Goal: Task Accomplishment & Management: Manage account settings

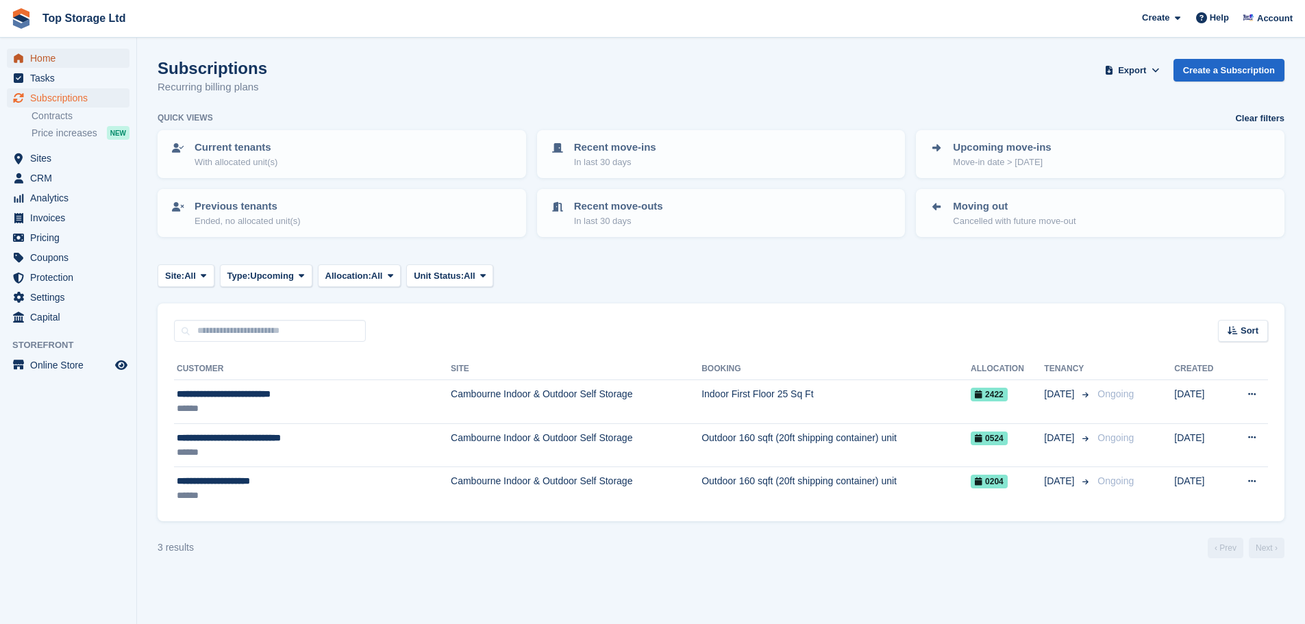
click at [46, 58] on span "Home" at bounding box center [71, 58] width 82 height 19
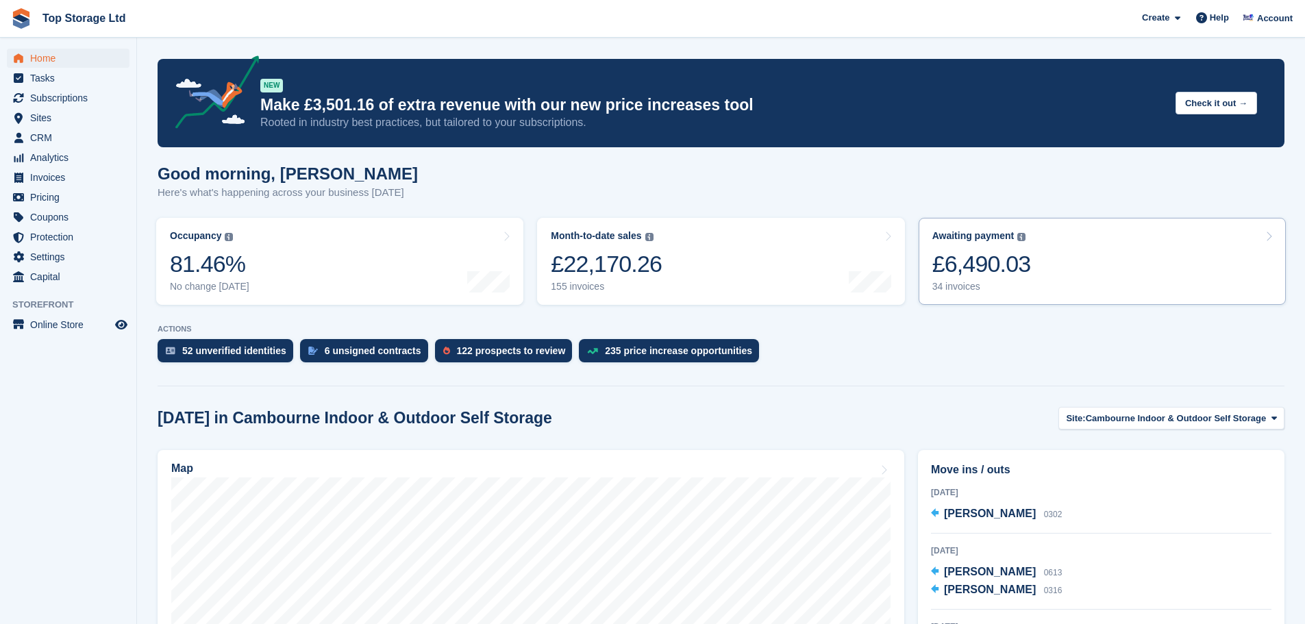
click at [983, 265] on div "£6,490.03" at bounding box center [982, 264] width 99 height 28
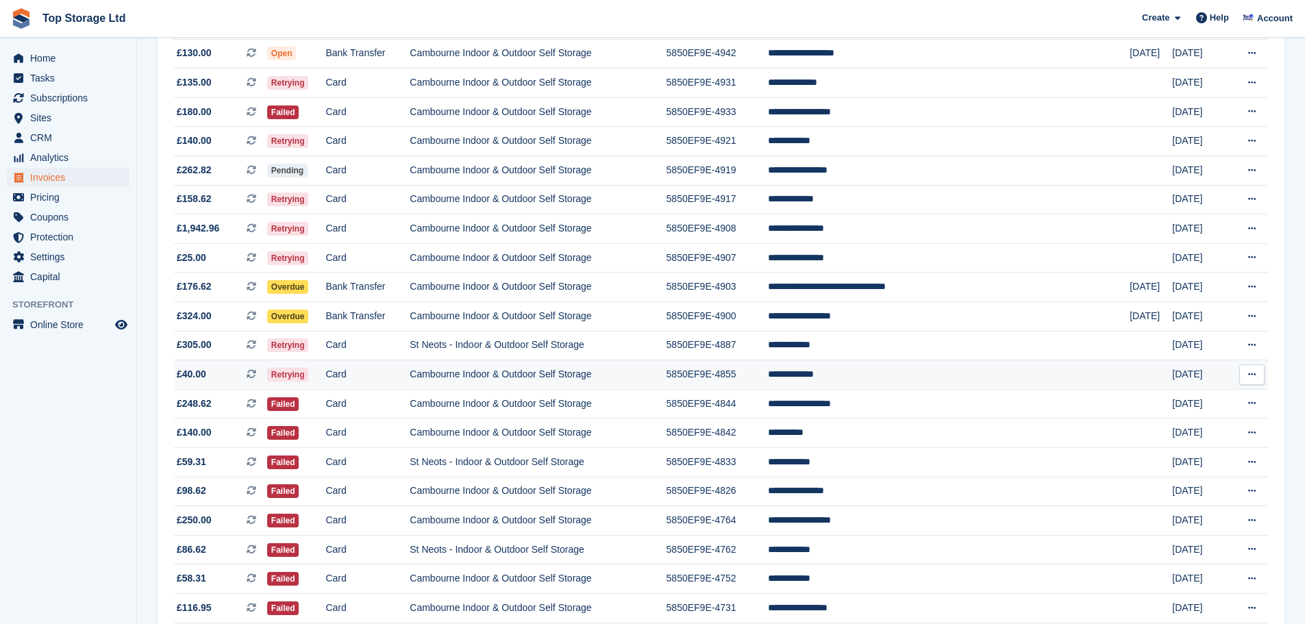
scroll to position [157, 0]
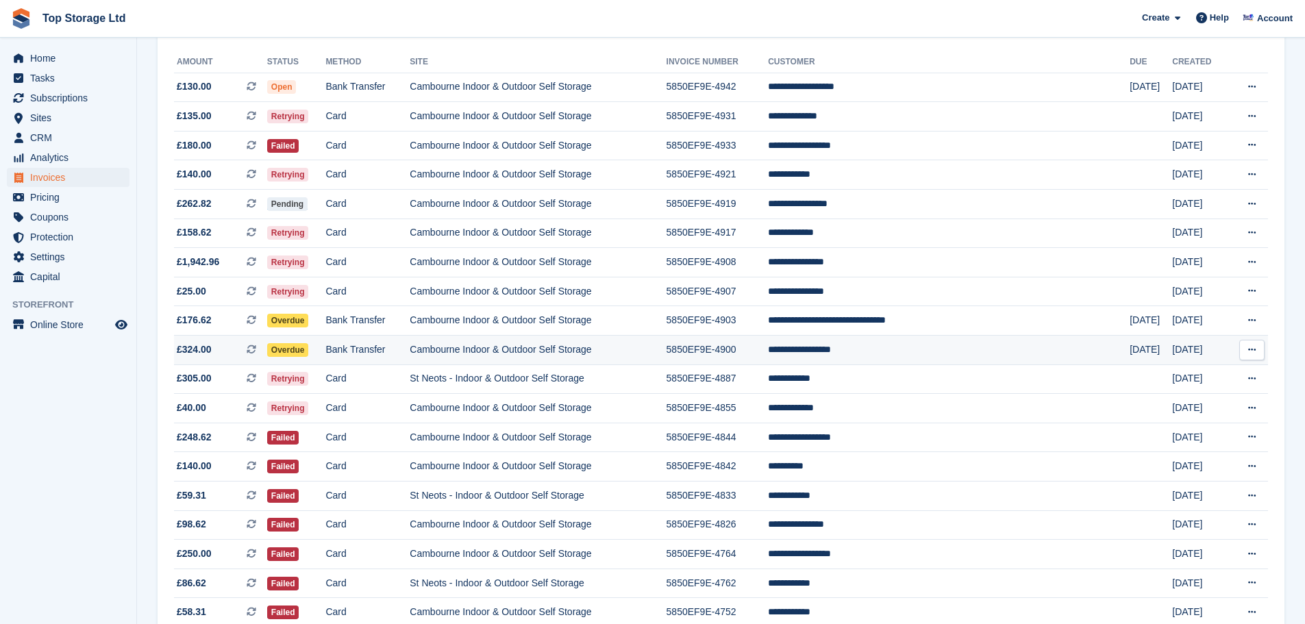
click at [911, 349] on td "**********" at bounding box center [949, 350] width 362 height 29
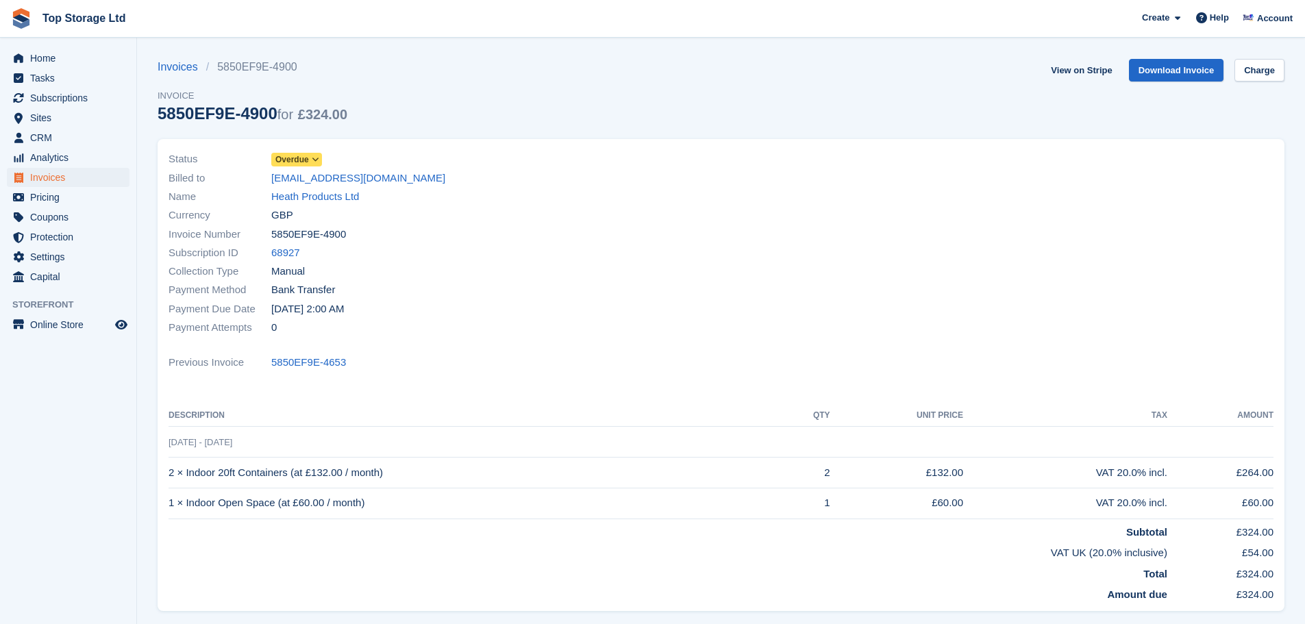
click at [319, 156] on icon at bounding box center [316, 160] width 8 height 8
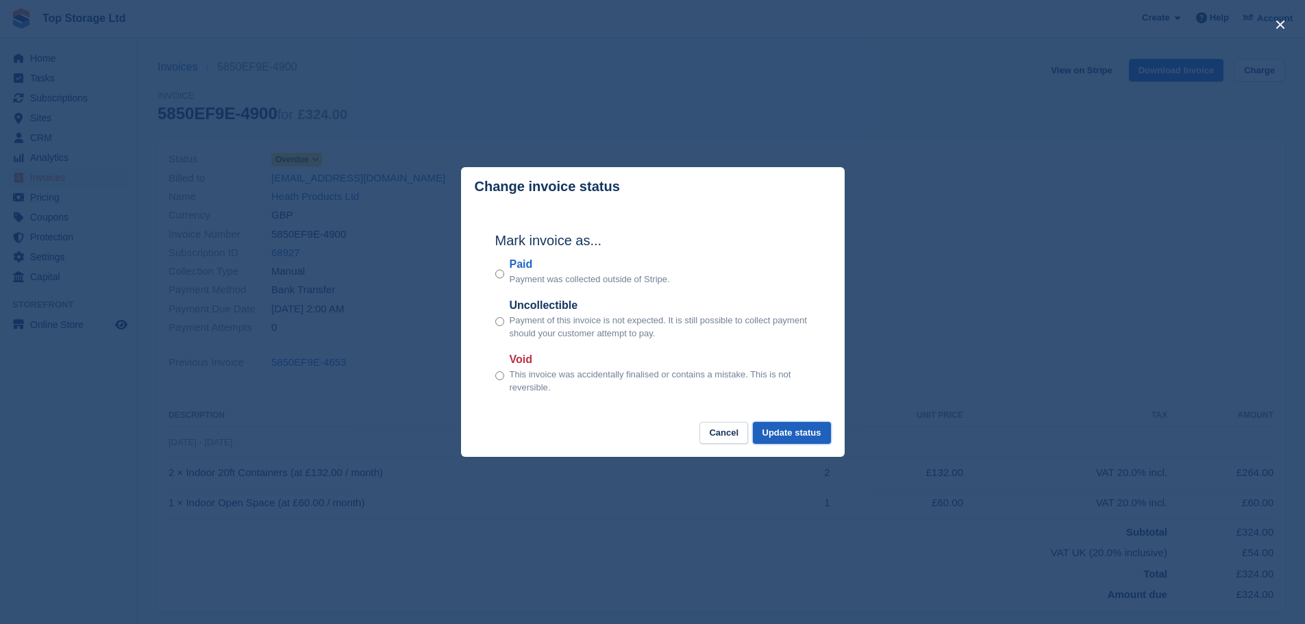
click at [796, 437] on button "Update status" at bounding box center [792, 433] width 78 height 23
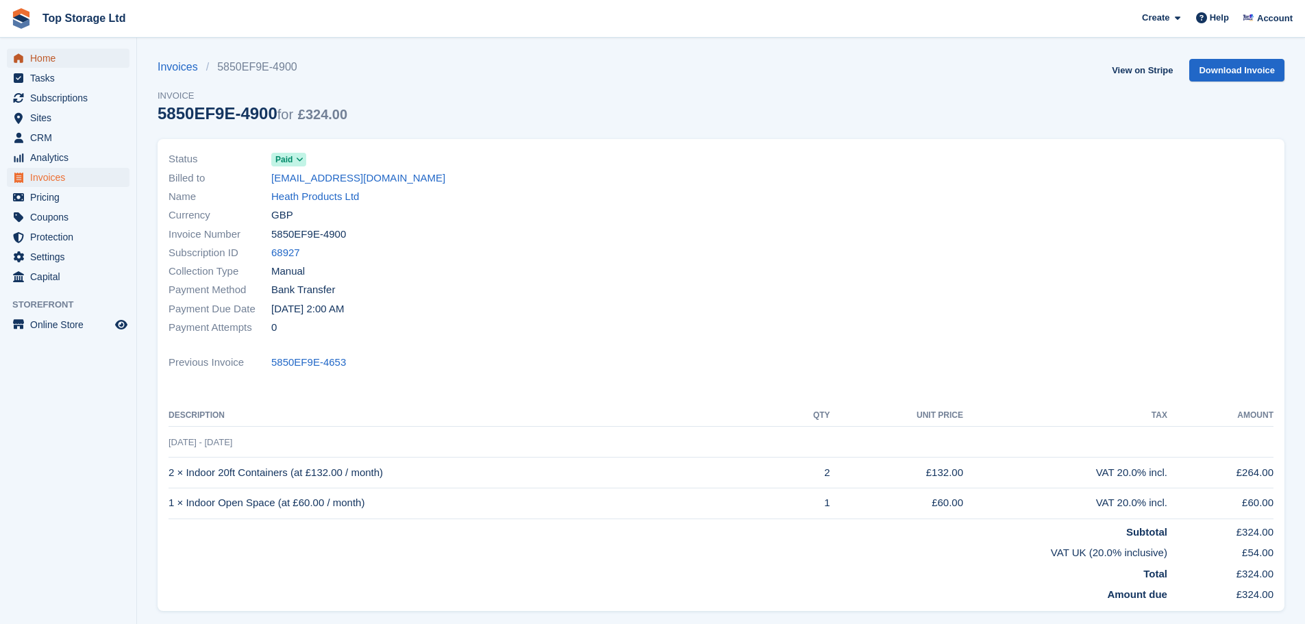
click at [38, 60] on span "Home" at bounding box center [71, 58] width 82 height 19
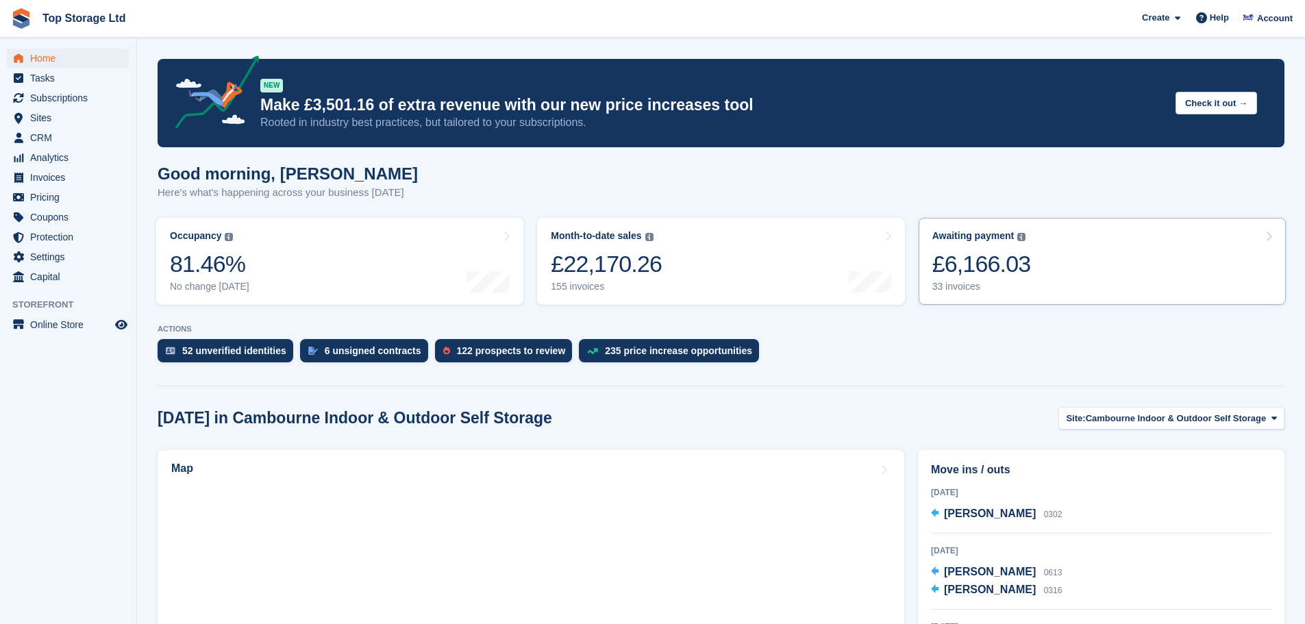
click at [1048, 246] on link "Awaiting payment The total outstanding balance on all open invoices. £6,166.03 …" at bounding box center [1102, 261] width 367 height 87
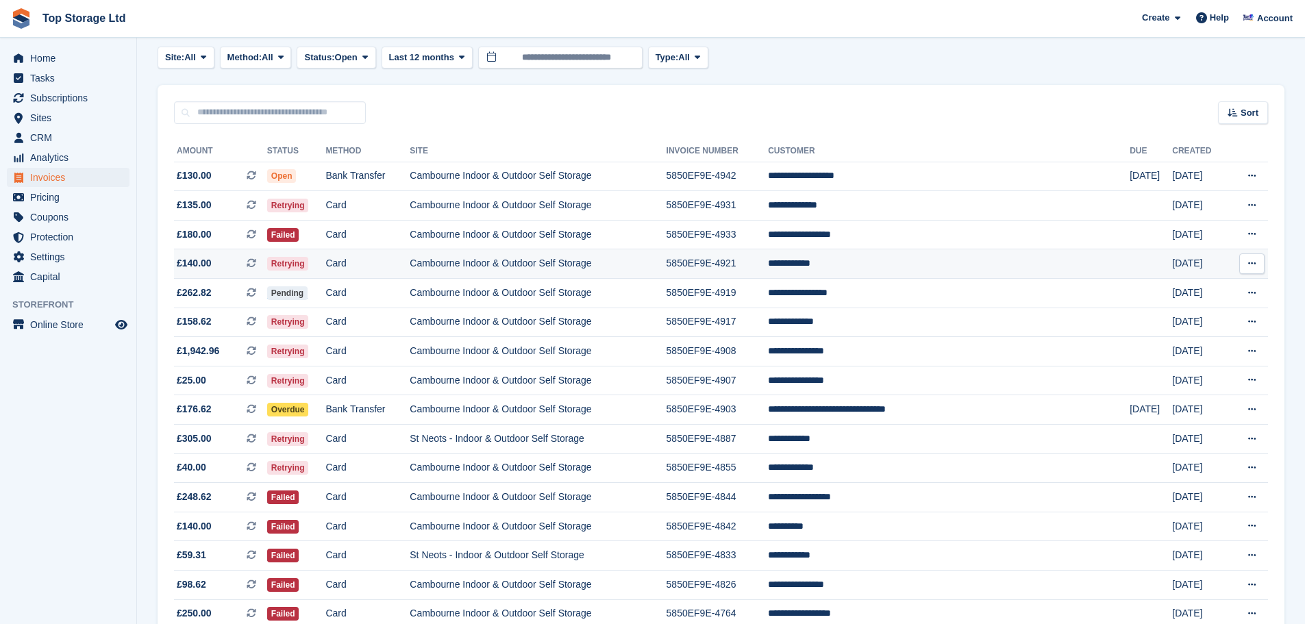
scroll to position [69, 0]
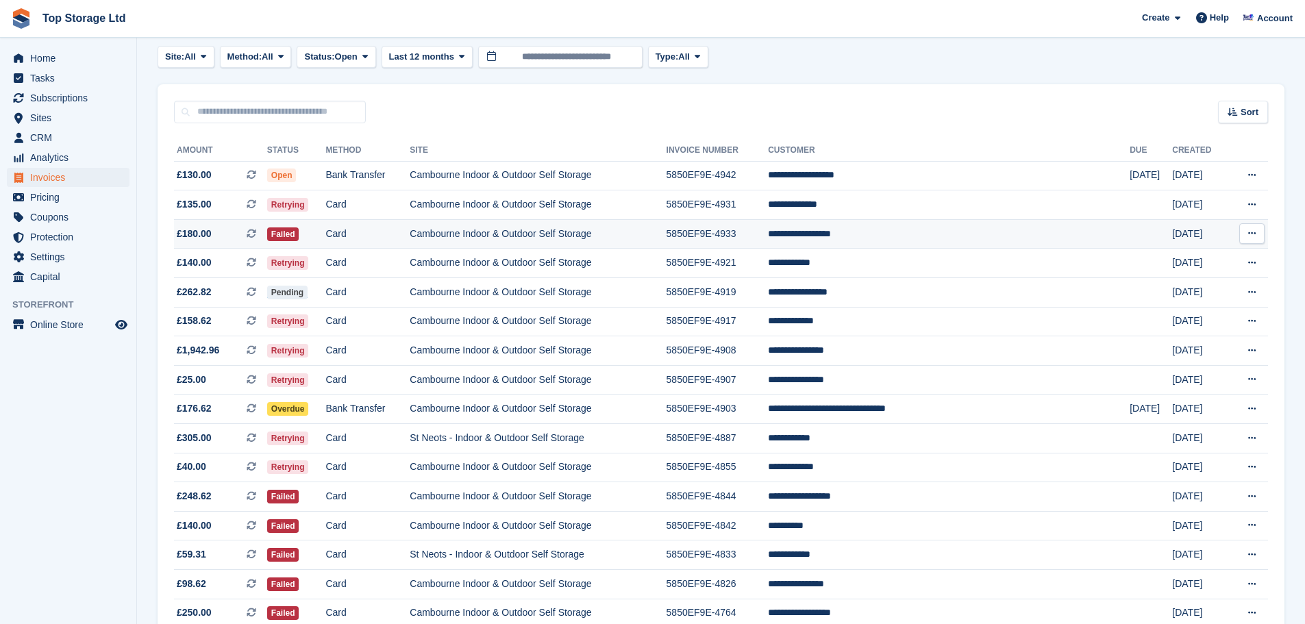
click at [410, 236] on td "Card" at bounding box center [367, 233] width 84 height 29
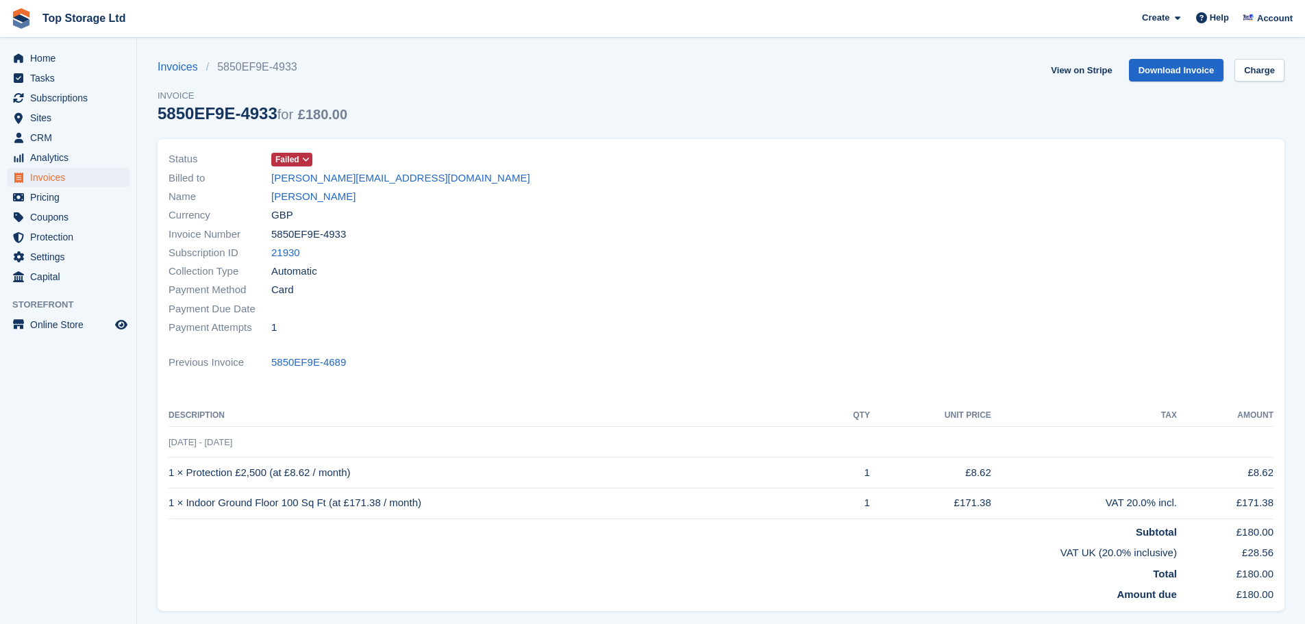
click at [305, 156] on icon at bounding box center [306, 160] width 8 height 8
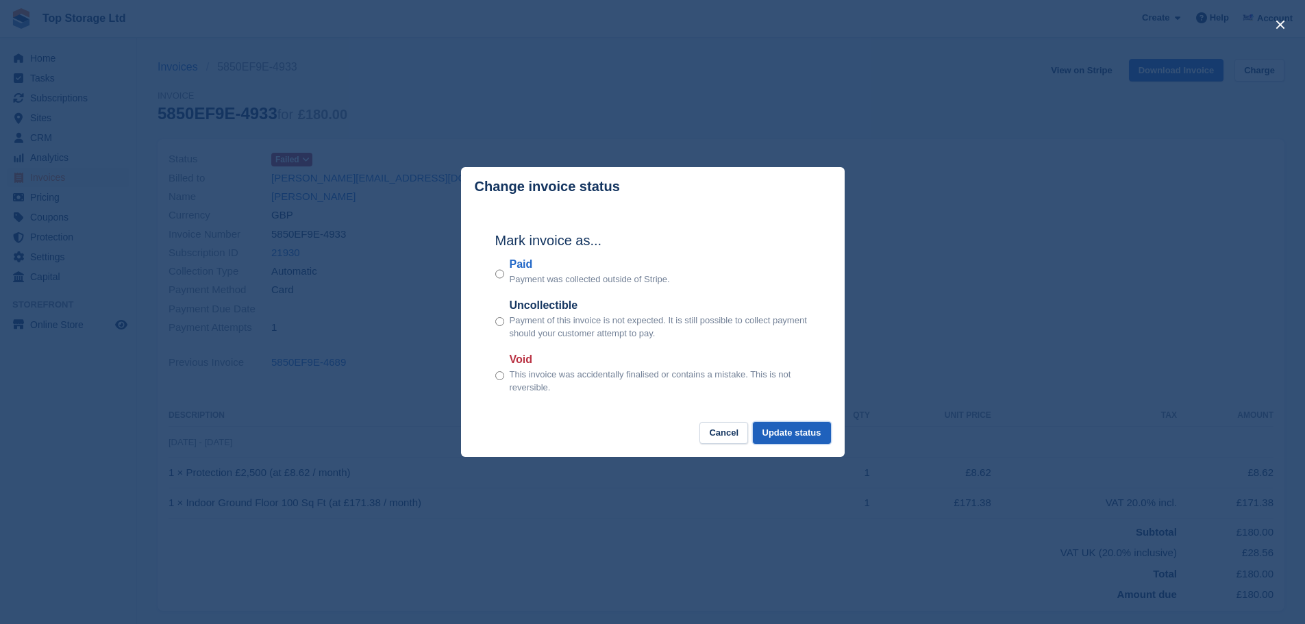
click at [796, 439] on button "Update status" at bounding box center [792, 433] width 78 height 23
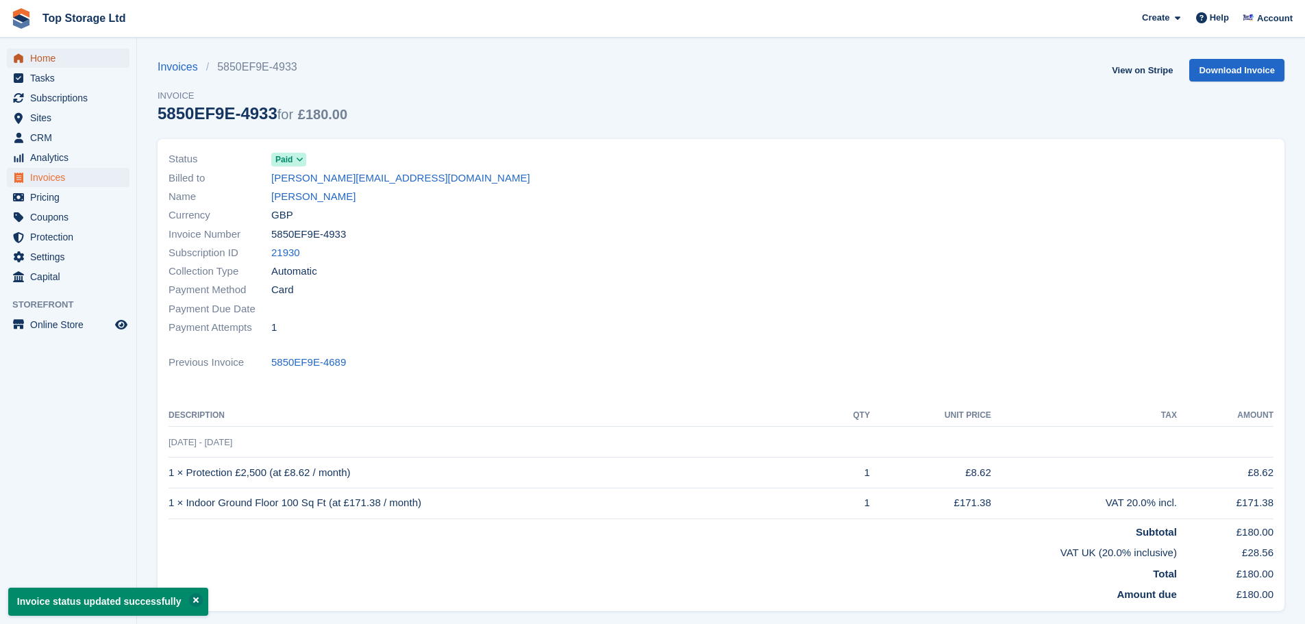
click at [27, 53] on link "Home" at bounding box center [68, 58] width 123 height 19
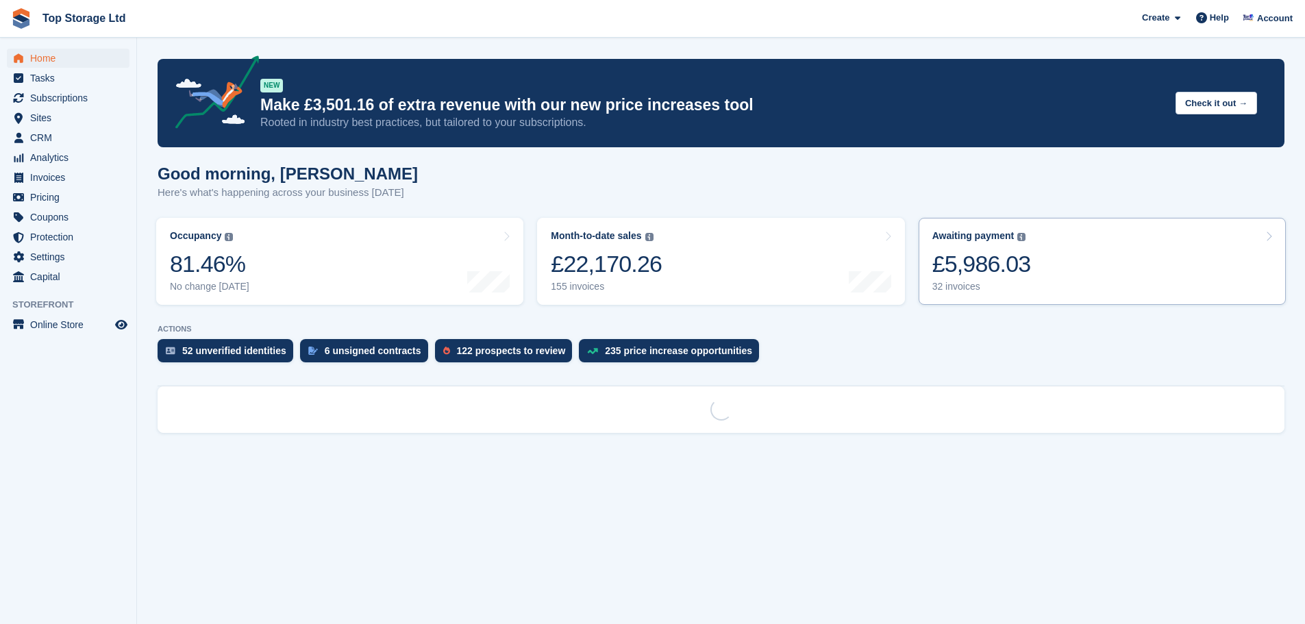
click at [1013, 291] on div "32 invoices" at bounding box center [982, 287] width 99 height 12
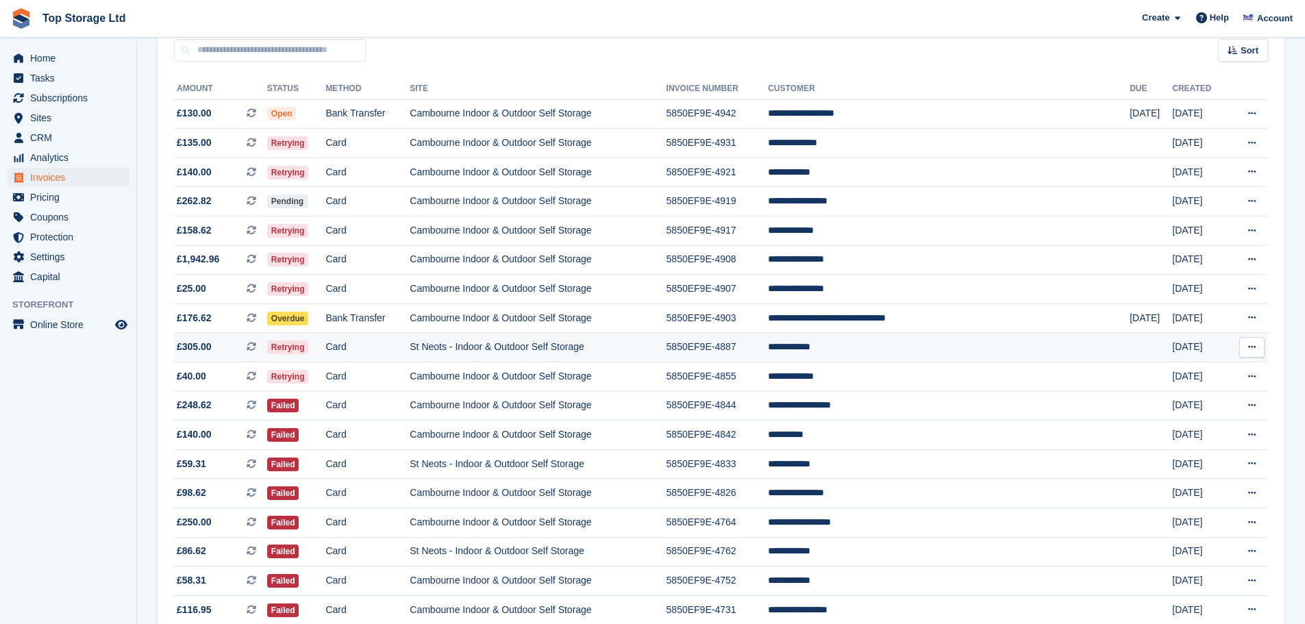
scroll to position [137, 0]
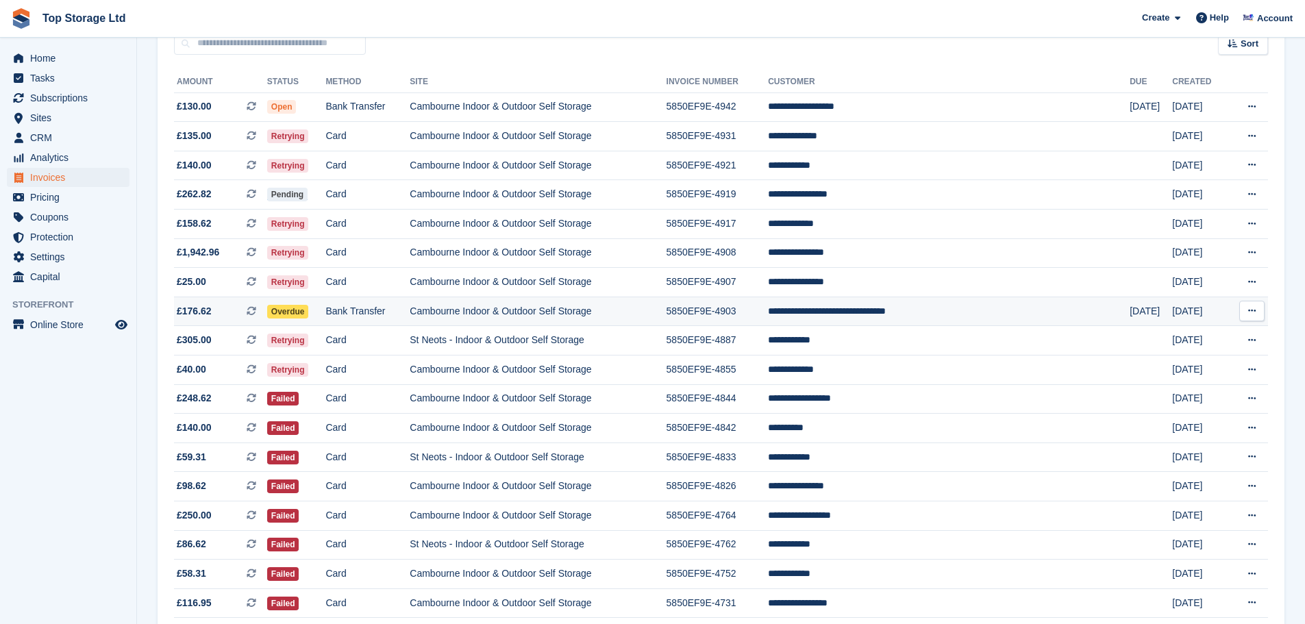
click at [358, 315] on td "Bank Transfer" at bounding box center [367, 311] width 84 height 29
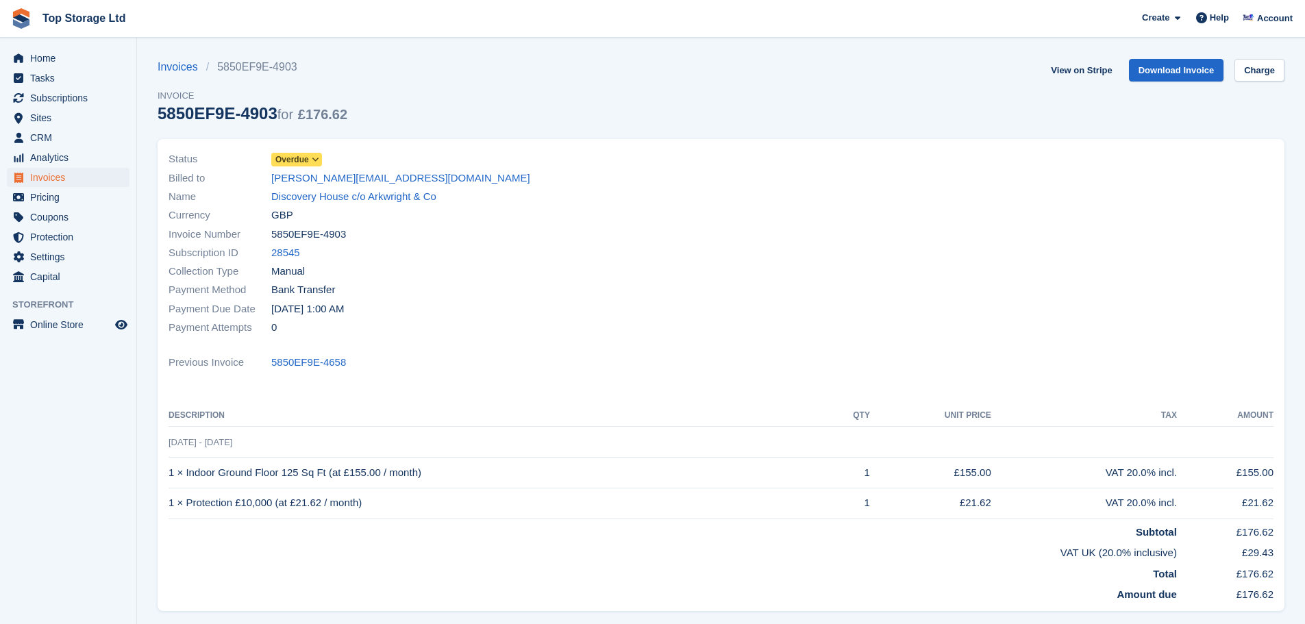
click at [315, 154] on span at bounding box center [315, 159] width 11 height 11
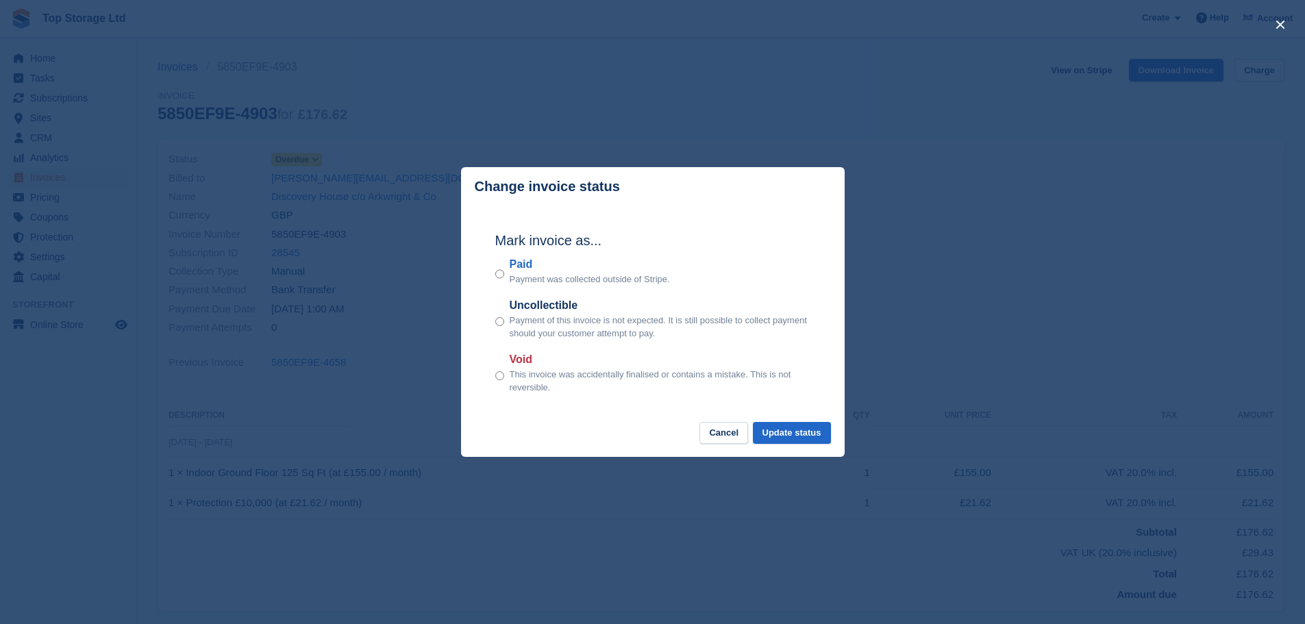
click at [815, 446] on footer "Cancel Update status" at bounding box center [653, 440] width 384 height 36
click at [813, 431] on button "Update status" at bounding box center [792, 433] width 78 height 23
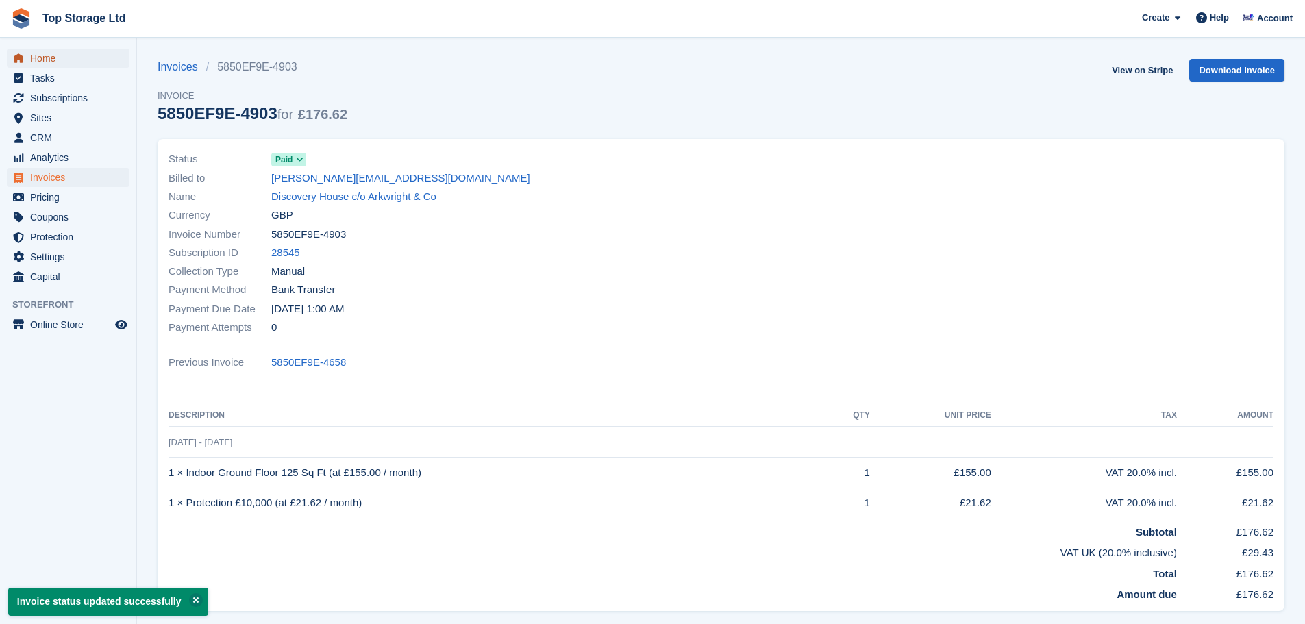
click at [59, 56] on span "Home" at bounding box center [71, 58] width 82 height 19
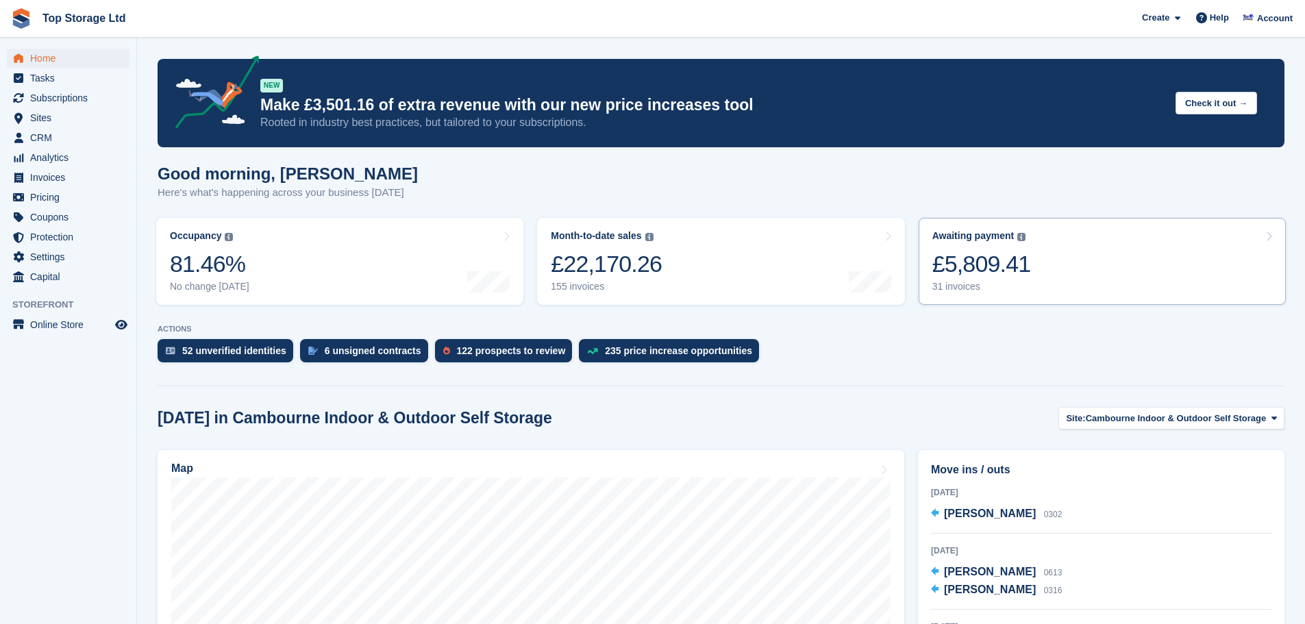
click at [972, 254] on div "£5,809.41" at bounding box center [982, 264] width 99 height 28
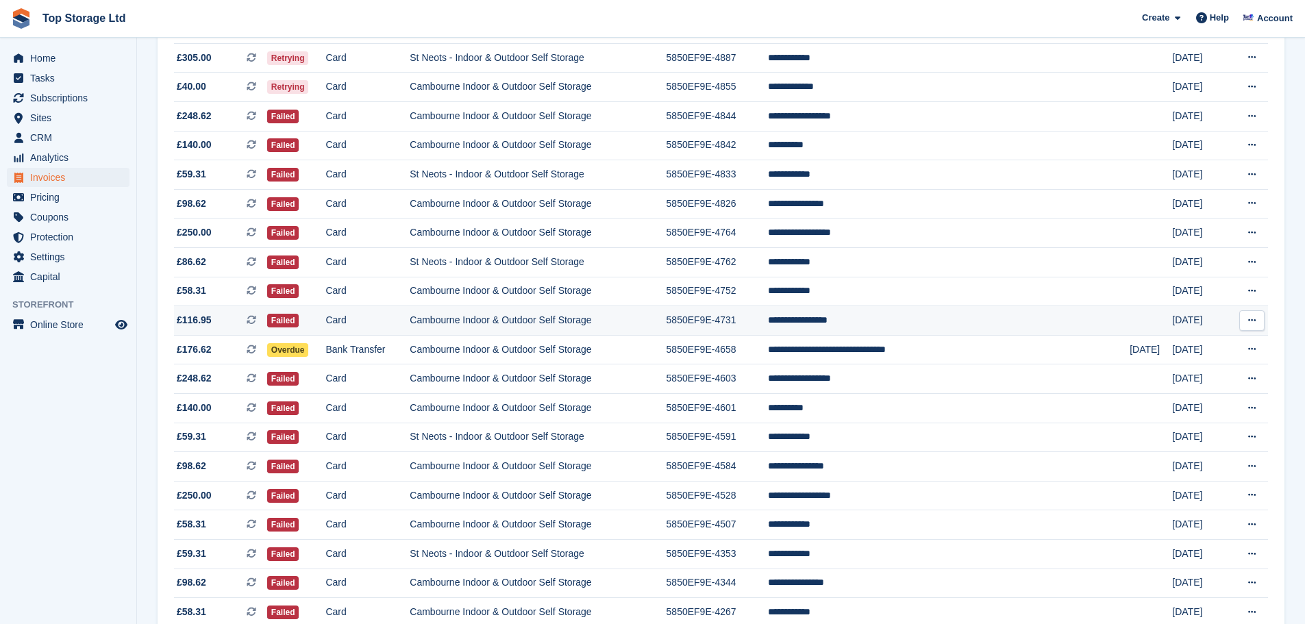
scroll to position [411, 0]
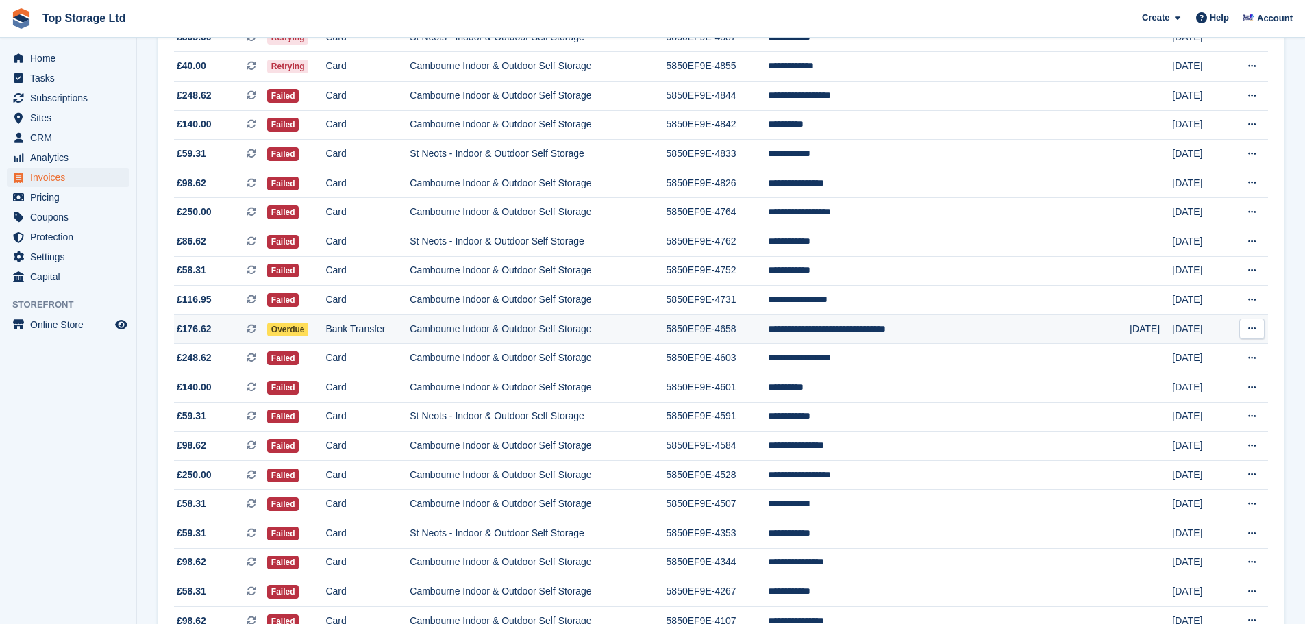
click at [459, 330] on td "Cambourne Indoor & Outdoor Self Storage" at bounding box center [538, 329] width 256 height 29
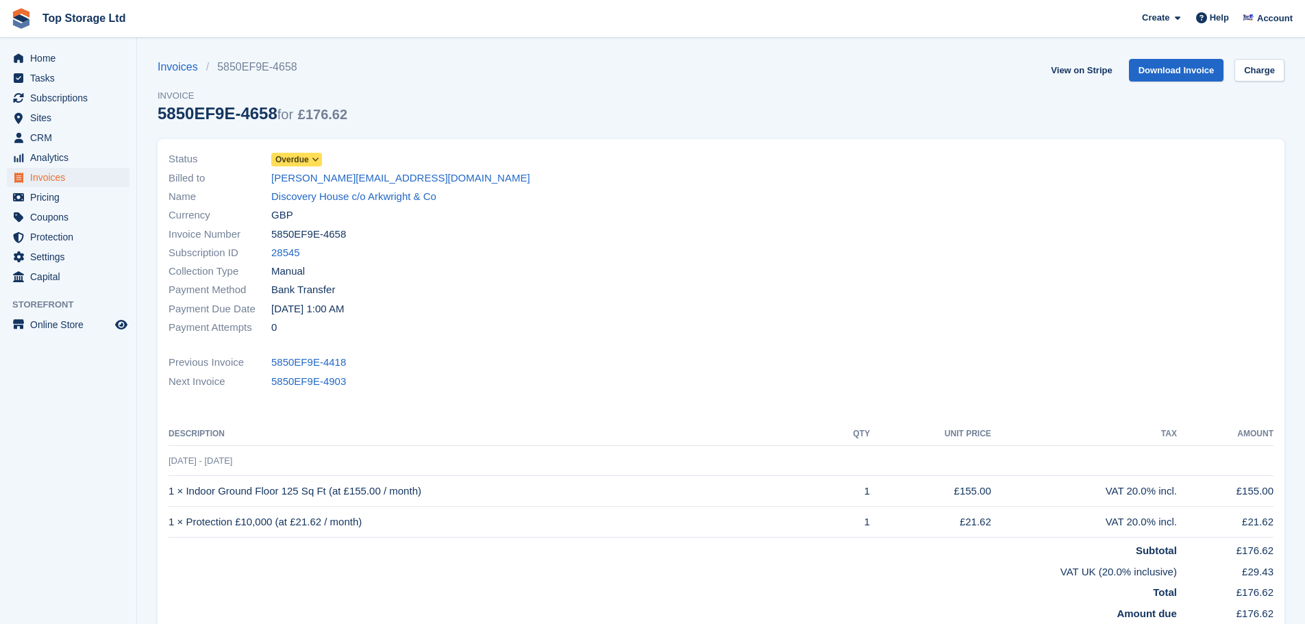
click at [312, 162] on icon at bounding box center [316, 160] width 8 height 8
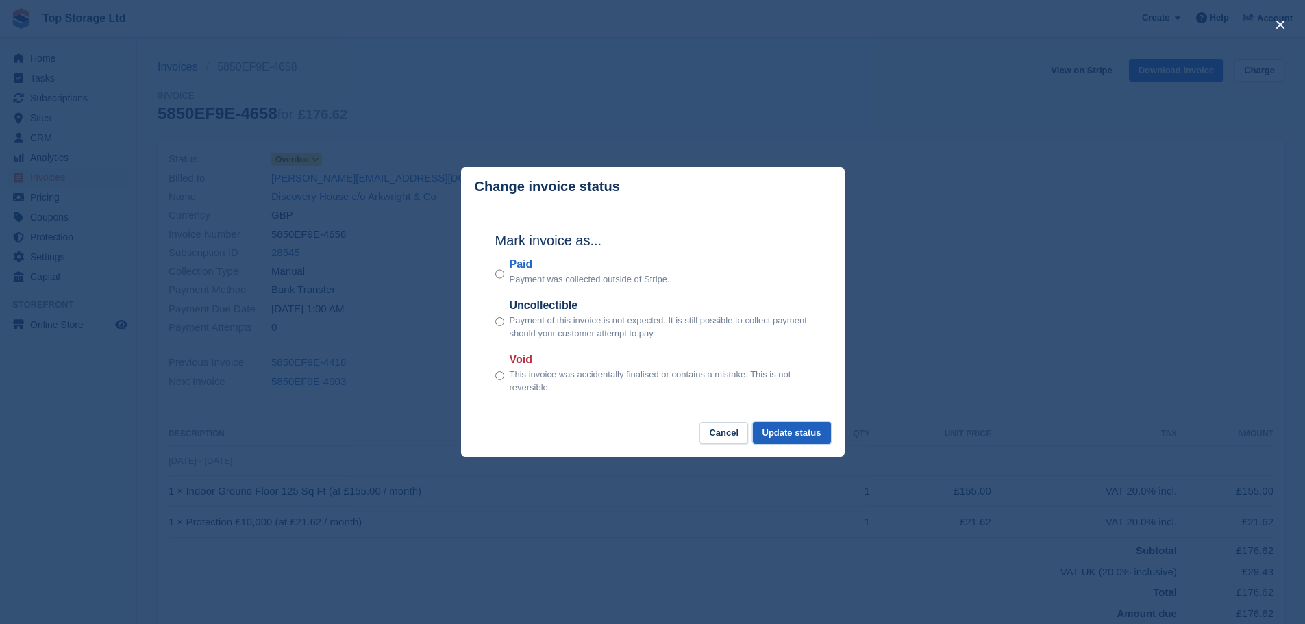
click at [787, 438] on button "Update status" at bounding box center [792, 433] width 78 height 23
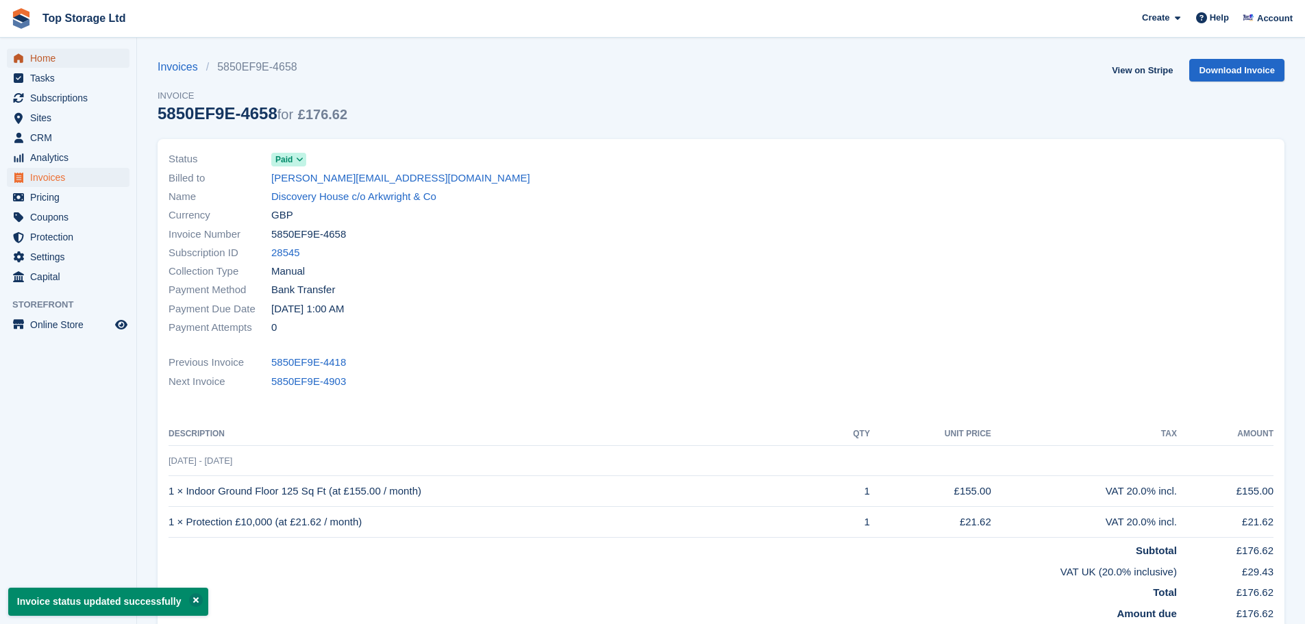
click at [47, 58] on span "Home" at bounding box center [71, 58] width 82 height 19
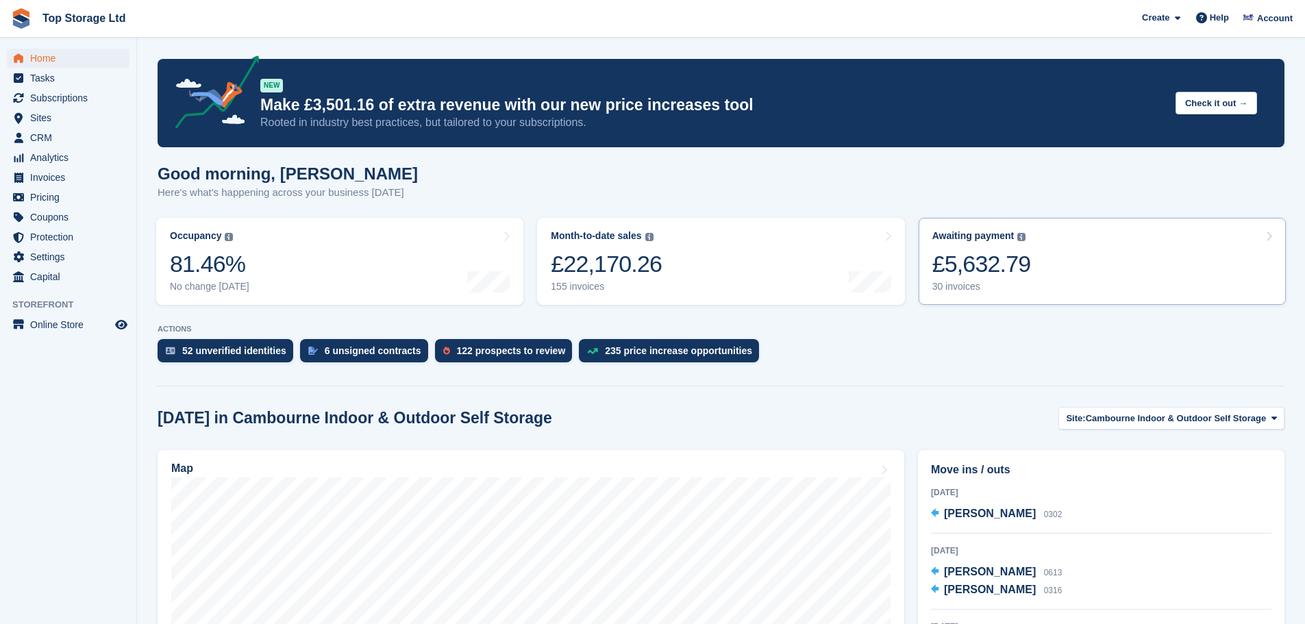
click at [1064, 269] on link "Awaiting payment The total outstanding balance on all open invoices. £5,632.79 …" at bounding box center [1102, 261] width 367 height 87
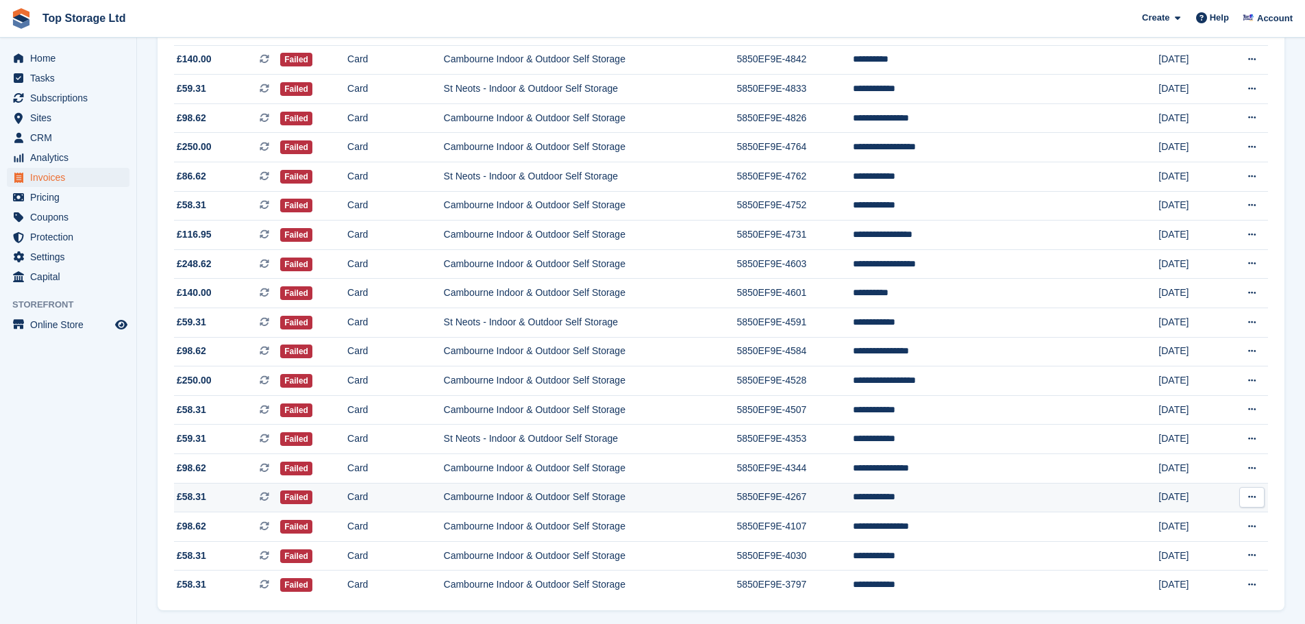
scroll to position [452, 0]
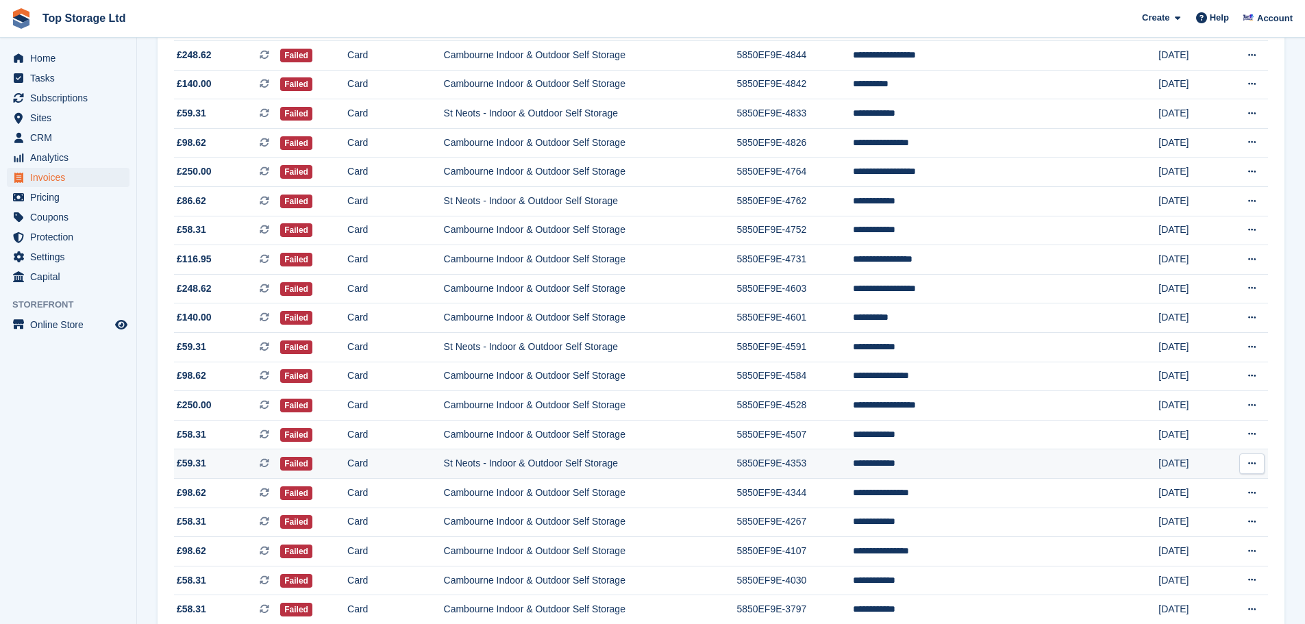
click at [954, 466] on td "**********" at bounding box center [981, 464] width 257 height 29
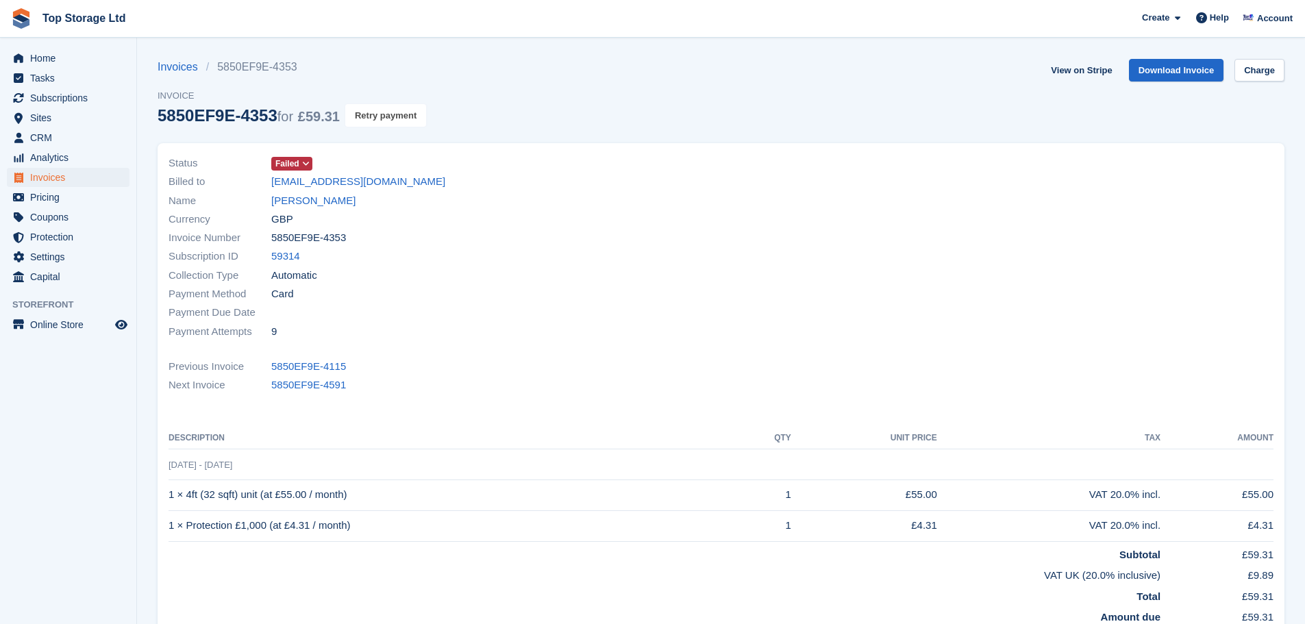
drag, startPoint x: 395, startPoint y: 120, endPoint x: 709, endPoint y: 51, distance: 321.2
click at [395, 120] on button "Retry payment" at bounding box center [385, 115] width 81 height 23
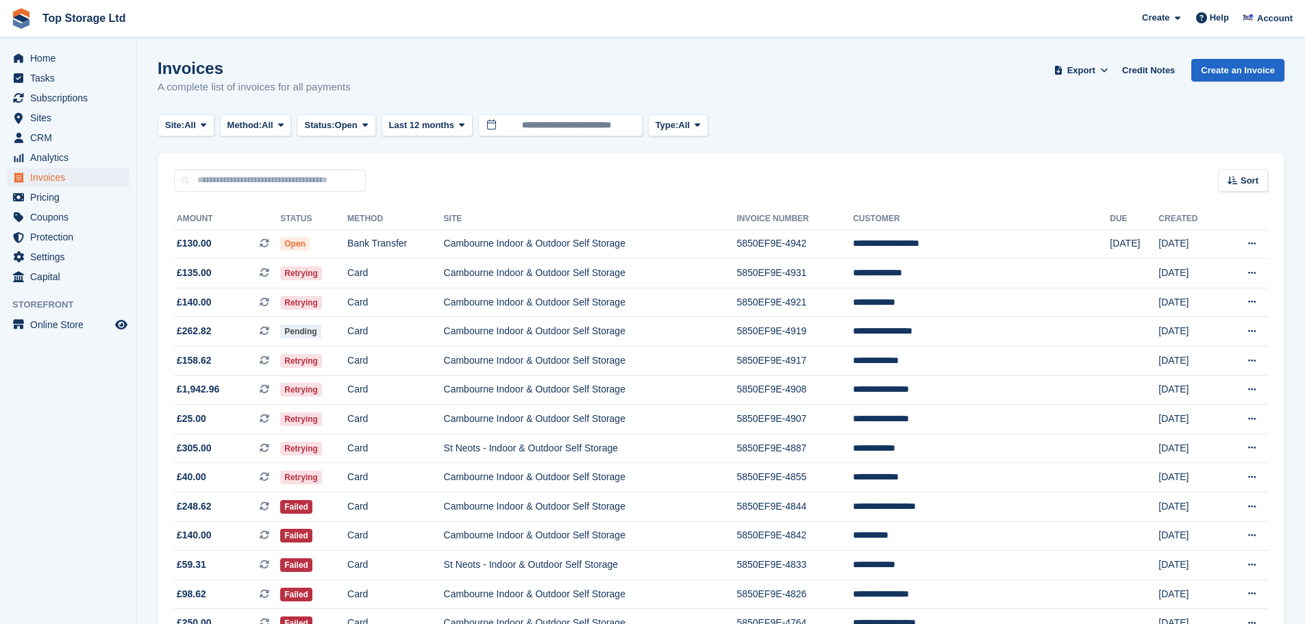
scroll to position [452, 0]
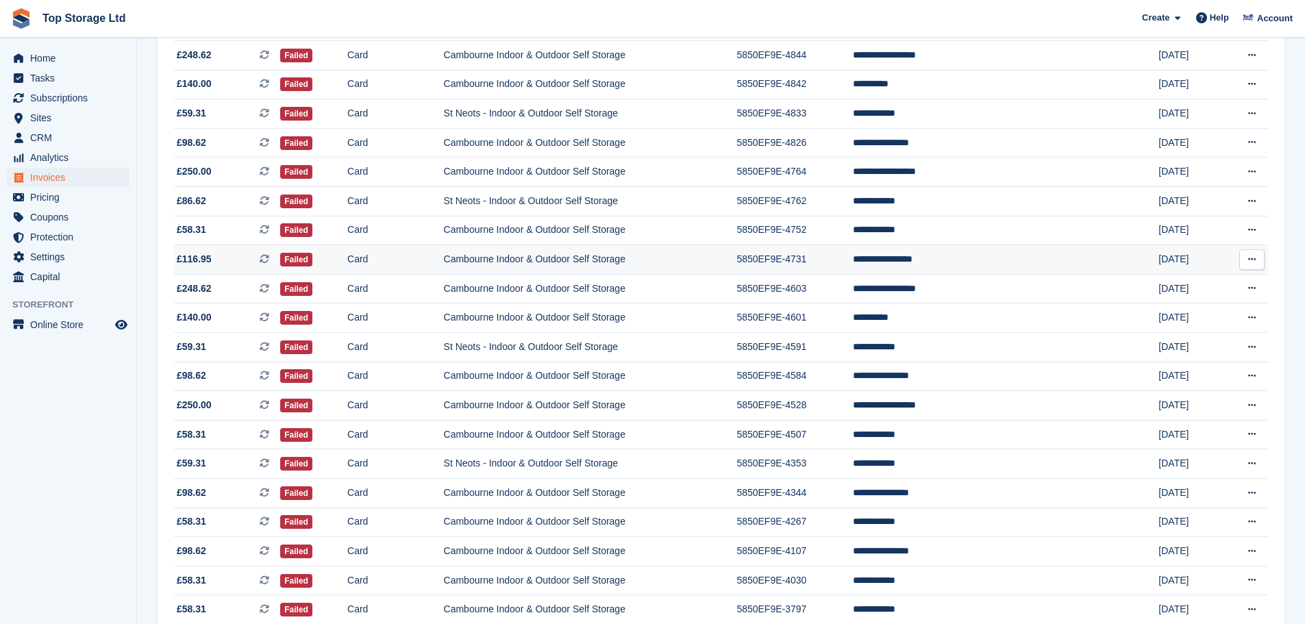
click at [587, 264] on td "Cambourne Indoor & Outdoor Self Storage" at bounding box center [590, 259] width 293 height 29
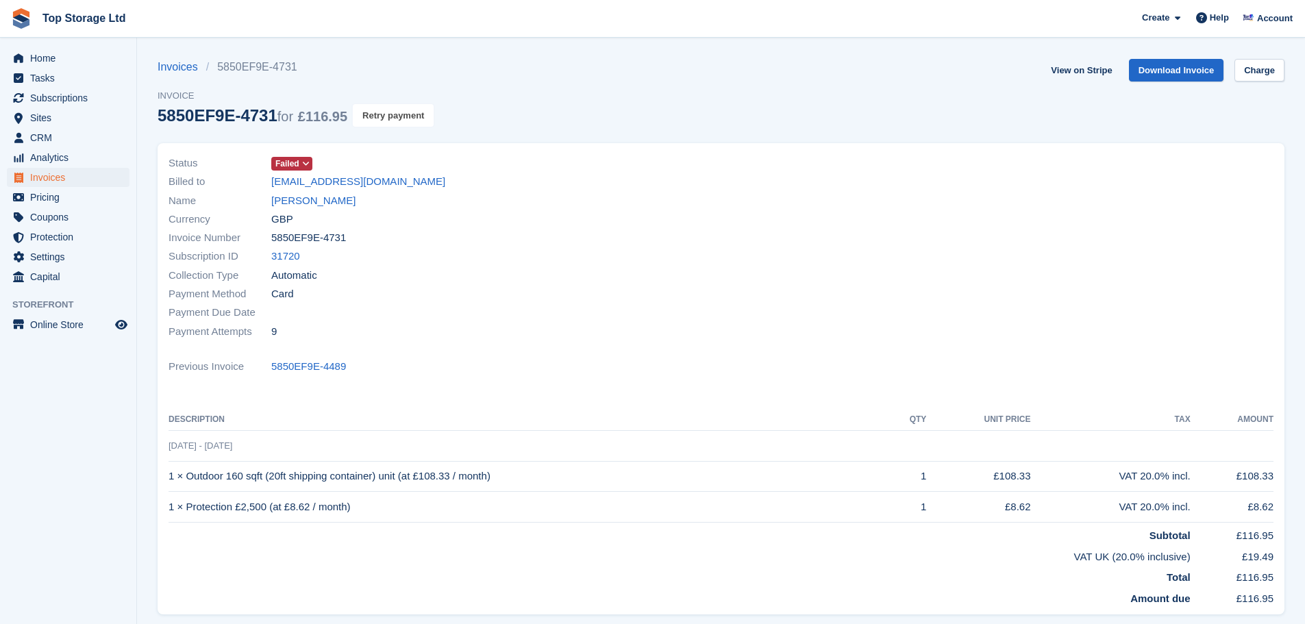
click at [393, 124] on button "Retry payment" at bounding box center [393, 115] width 81 height 23
click at [340, 196] on link "John William Hill" at bounding box center [313, 201] width 84 height 16
click at [1081, 73] on link "View on Stripe" at bounding box center [1082, 70] width 72 height 23
click at [57, 61] on span "Home" at bounding box center [71, 58] width 82 height 19
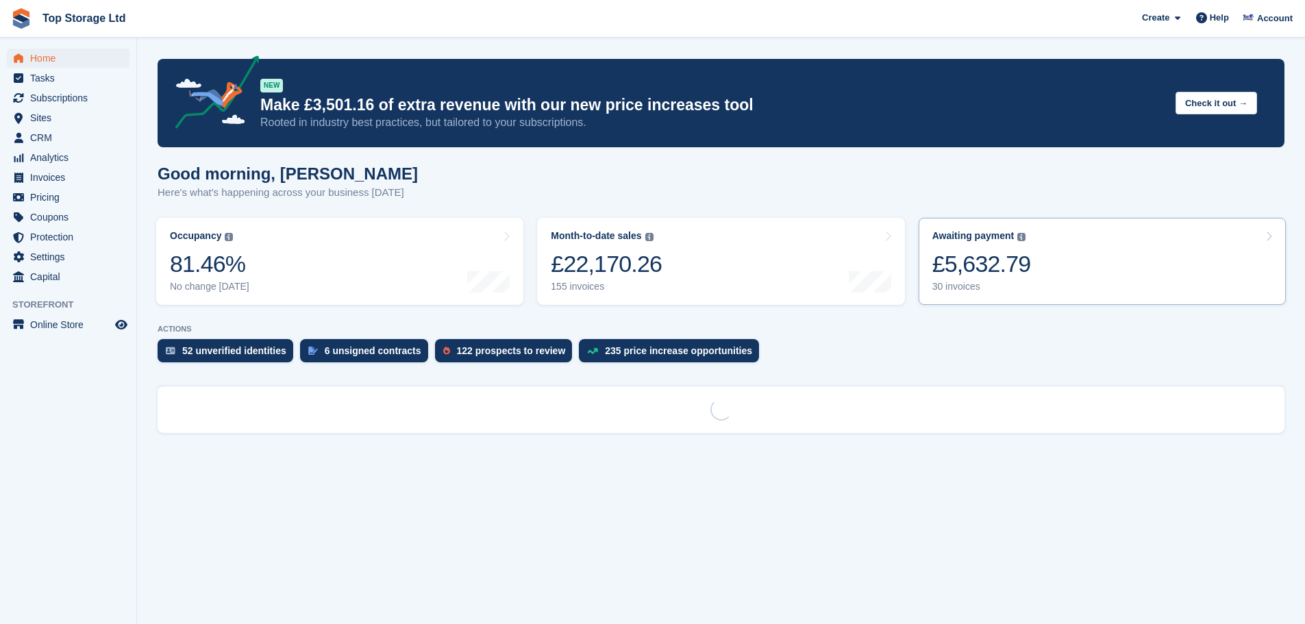
click at [1011, 284] on div "30 invoices" at bounding box center [982, 287] width 99 height 12
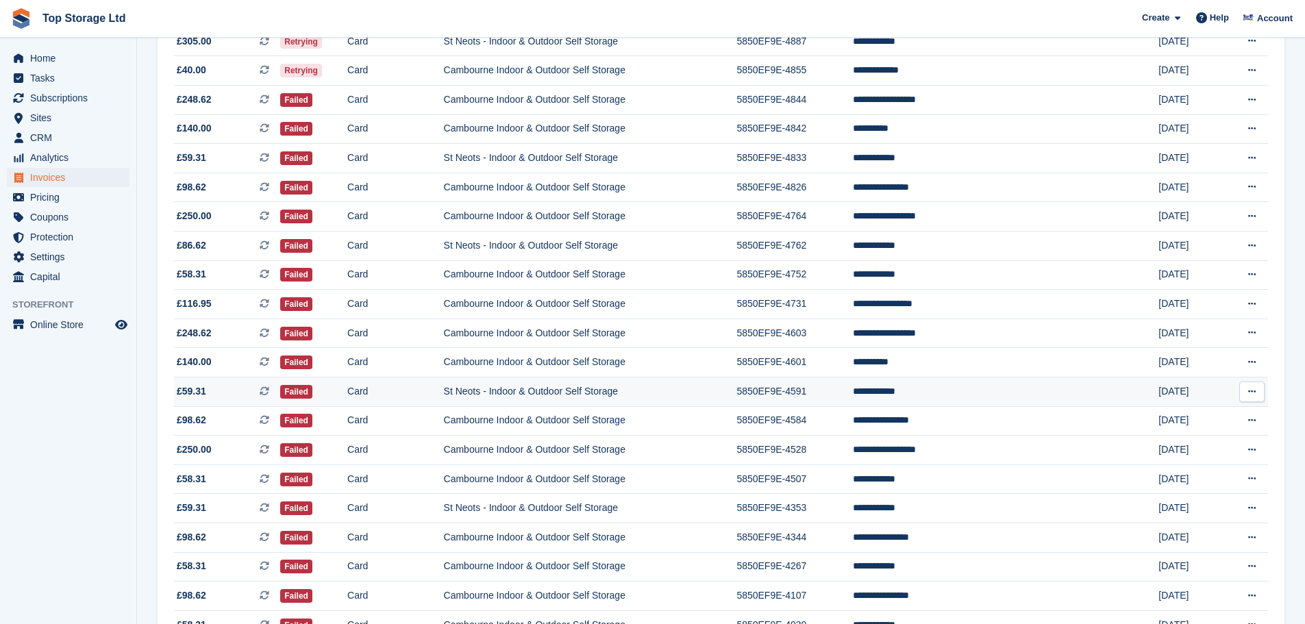
scroll to position [383, 0]
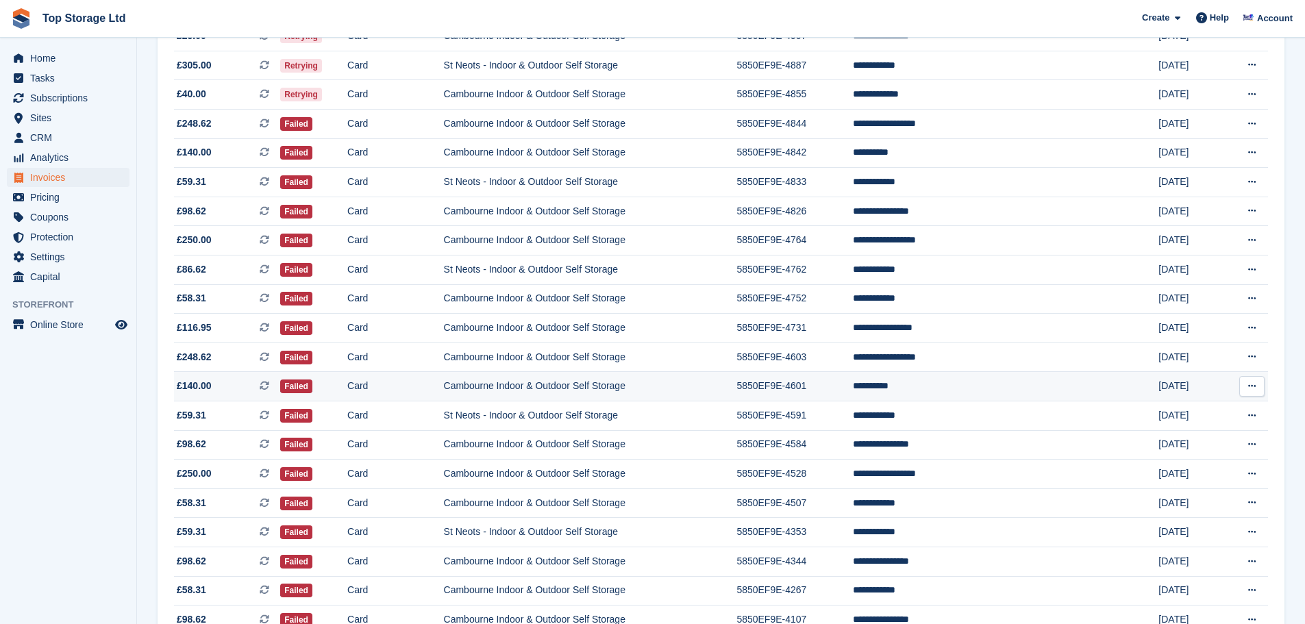
click at [971, 390] on td "**********" at bounding box center [981, 386] width 257 height 29
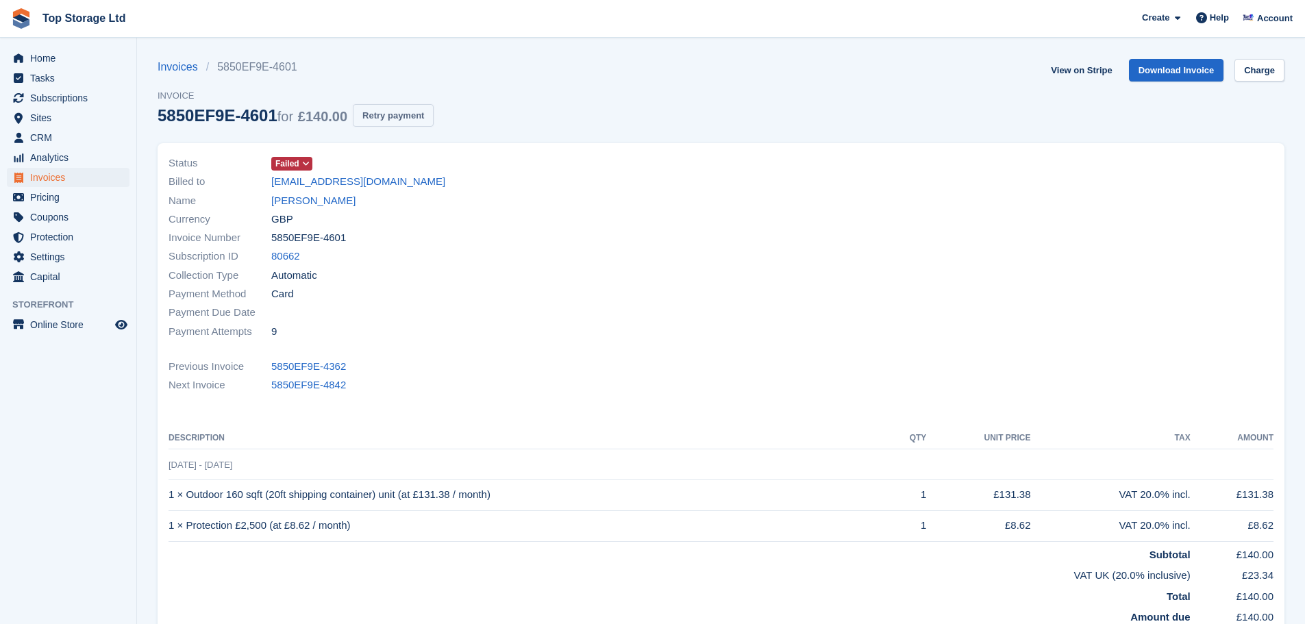
click at [402, 116] on button "Retry payment" at bounding box center [393, 115] width 81 height 23
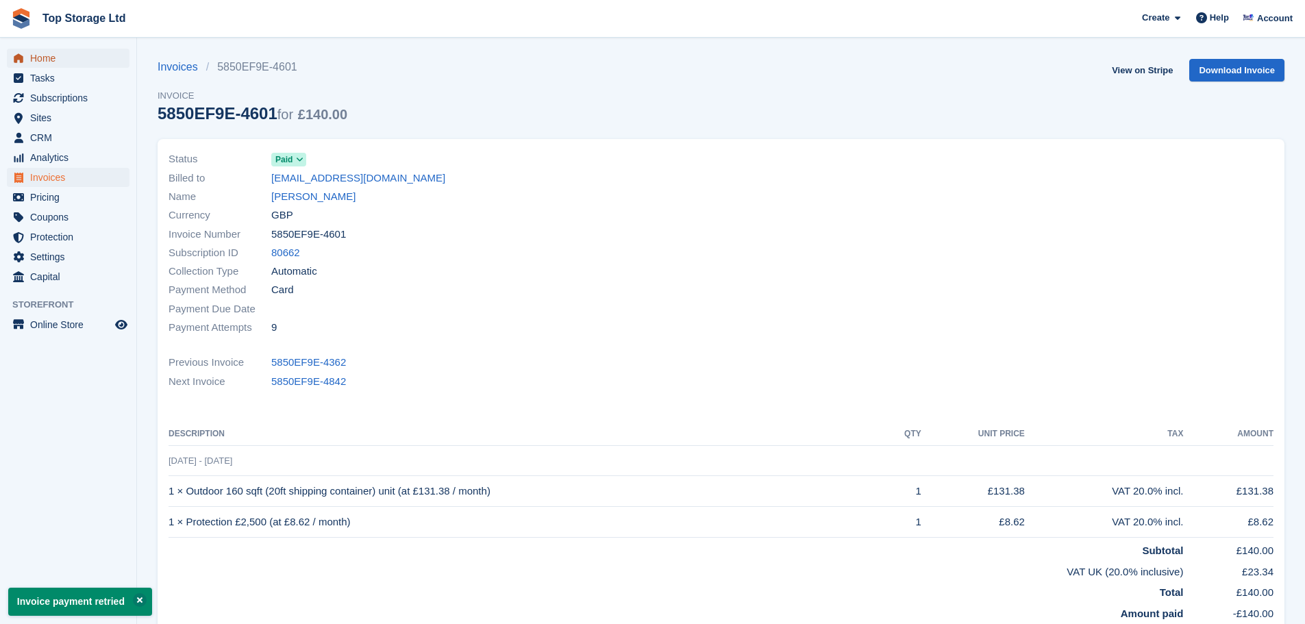
click at [33, 52] on span "Home" at bounding box center [71, 58] width 82 height 19
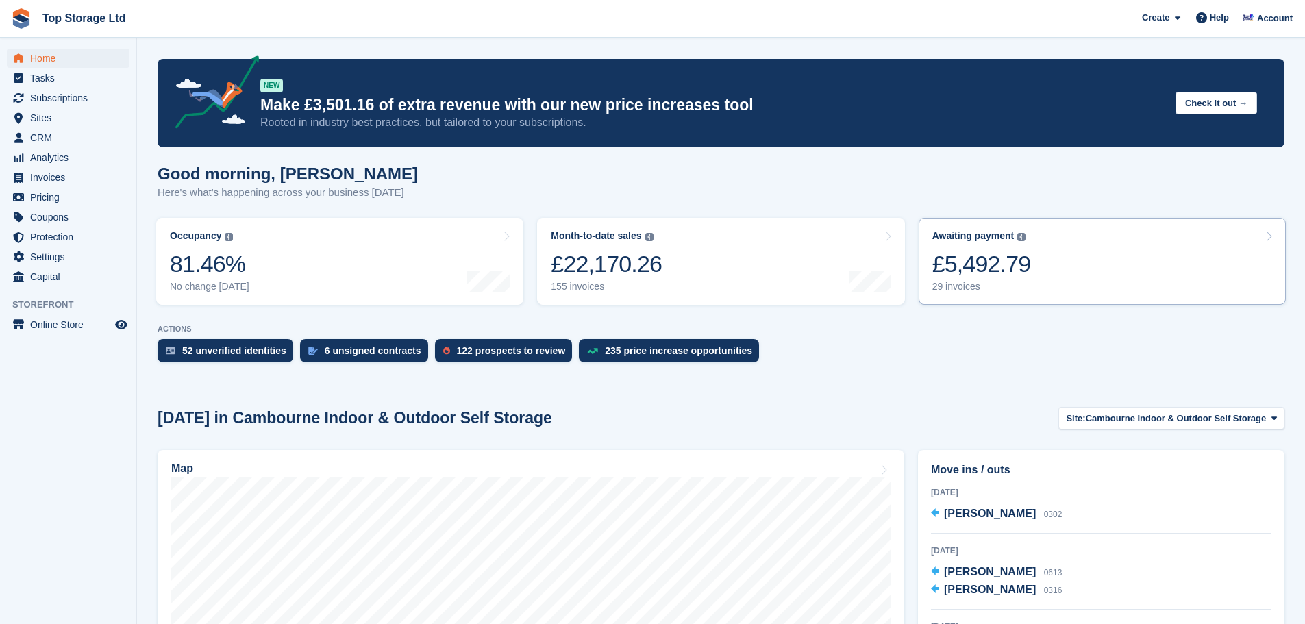
click at [988, 250] on div "£5,492.79" at bounding box center [982, 264] width 99 height 28
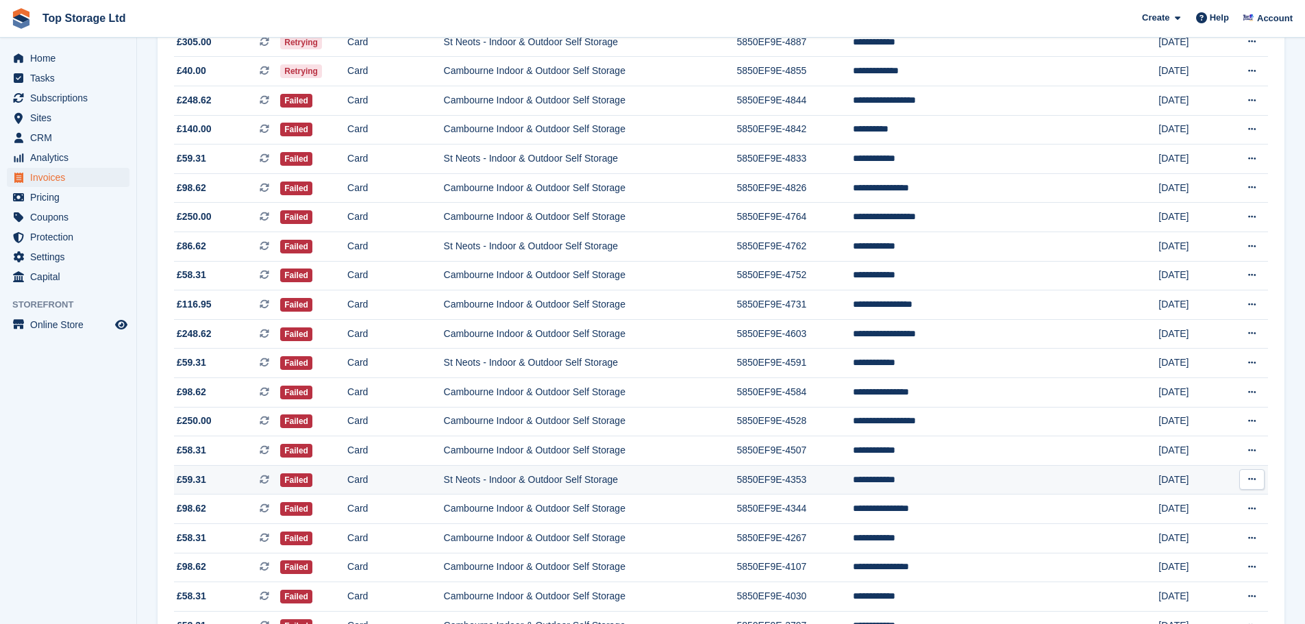
scroll to position [411, 0]
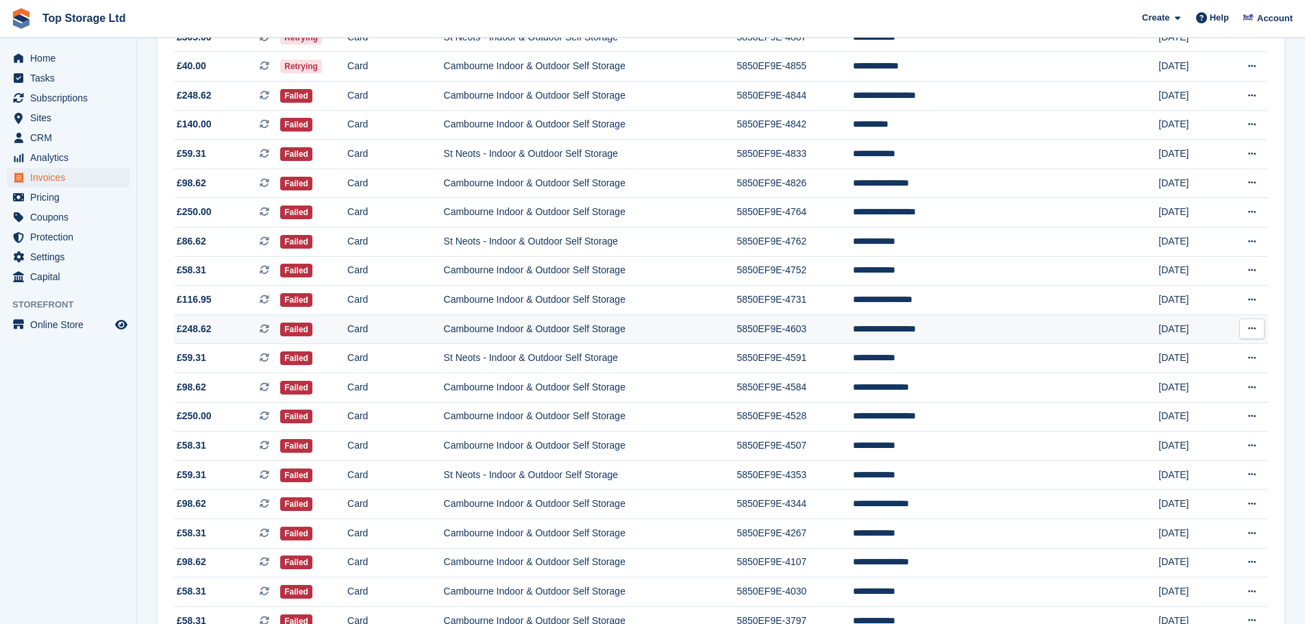
click at [968, 330] on td "**********" at bounding box center [981, 329] width 257 height 29
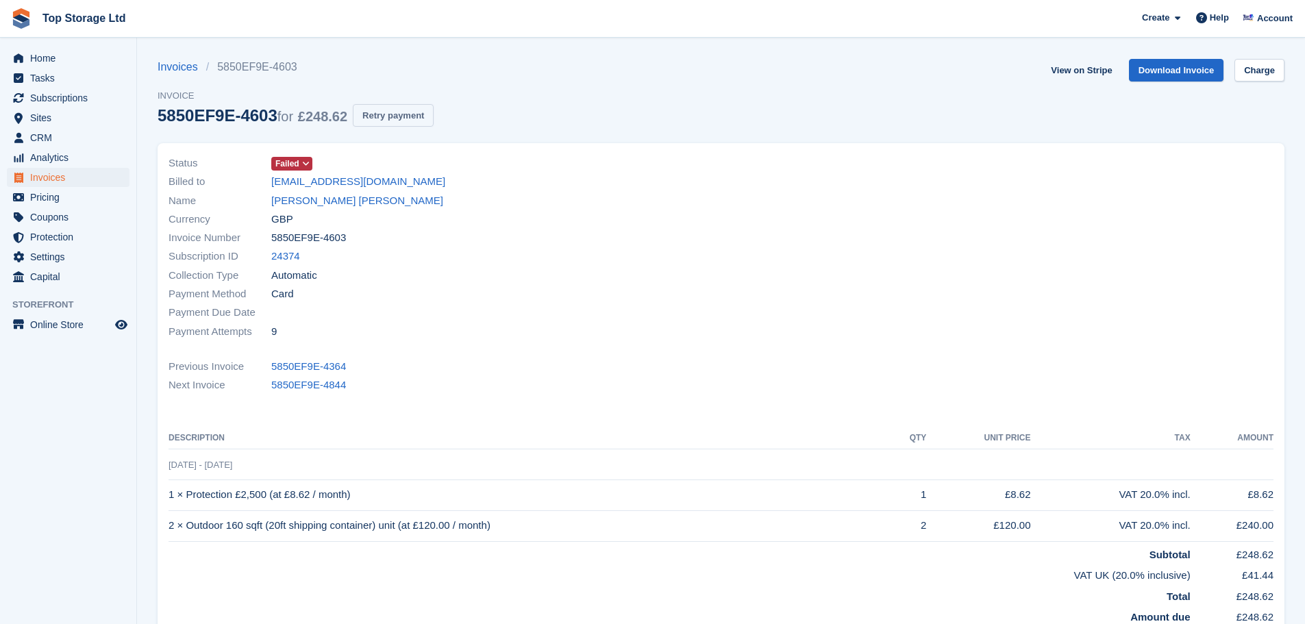
click at [373, 112] on button "Retry payment" at bounding box center [393, 115] width 81 height 23
click at [1079, 77] on link "View on Stripe" at bounding box center [1082, 70] width 72 height 23
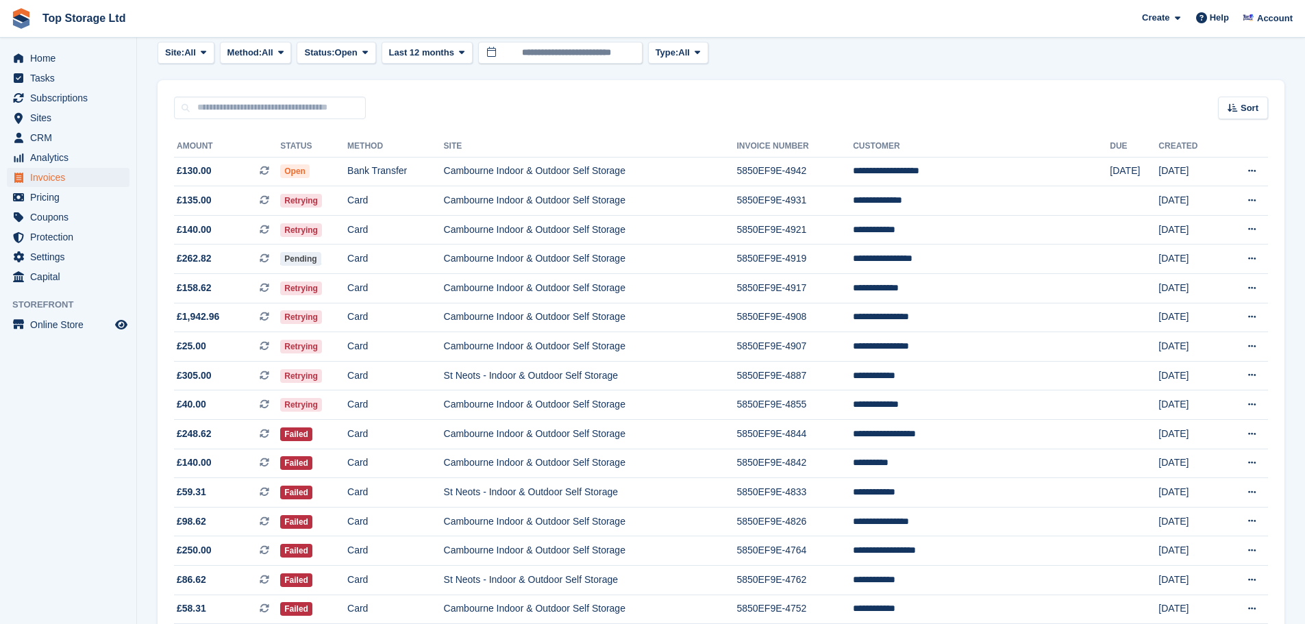
scroll to position [69, 0]
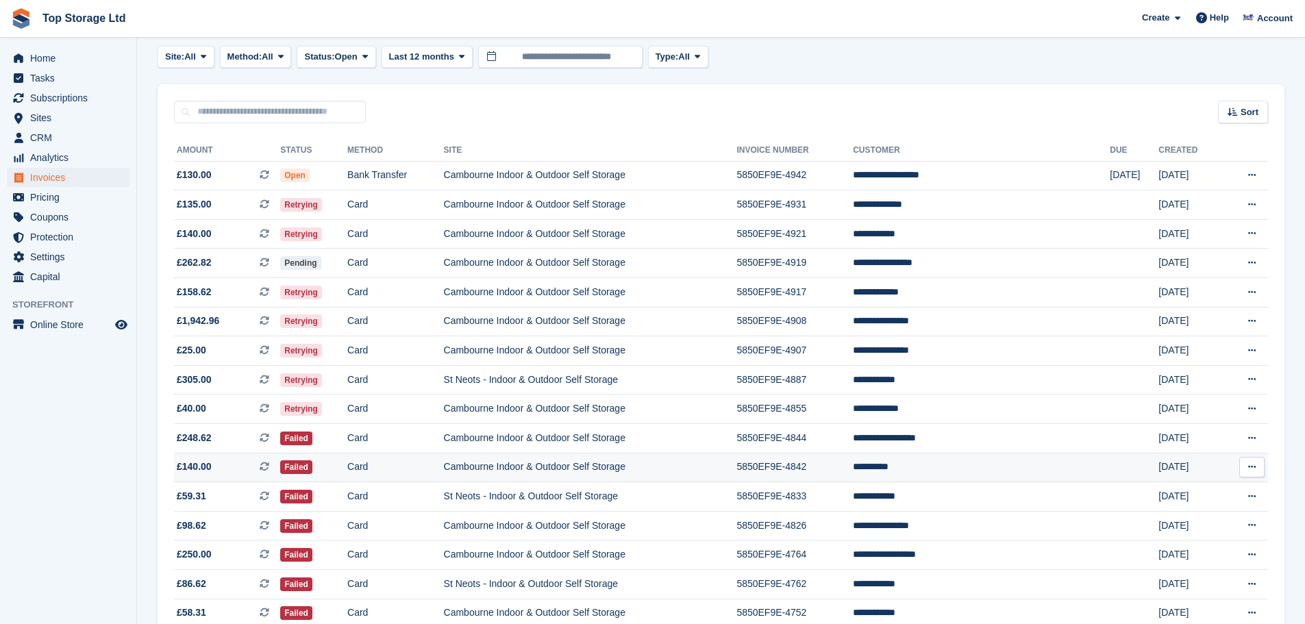
click at [968, 474] on td "**********" at bounding box center [981, 467] width 257 height 29
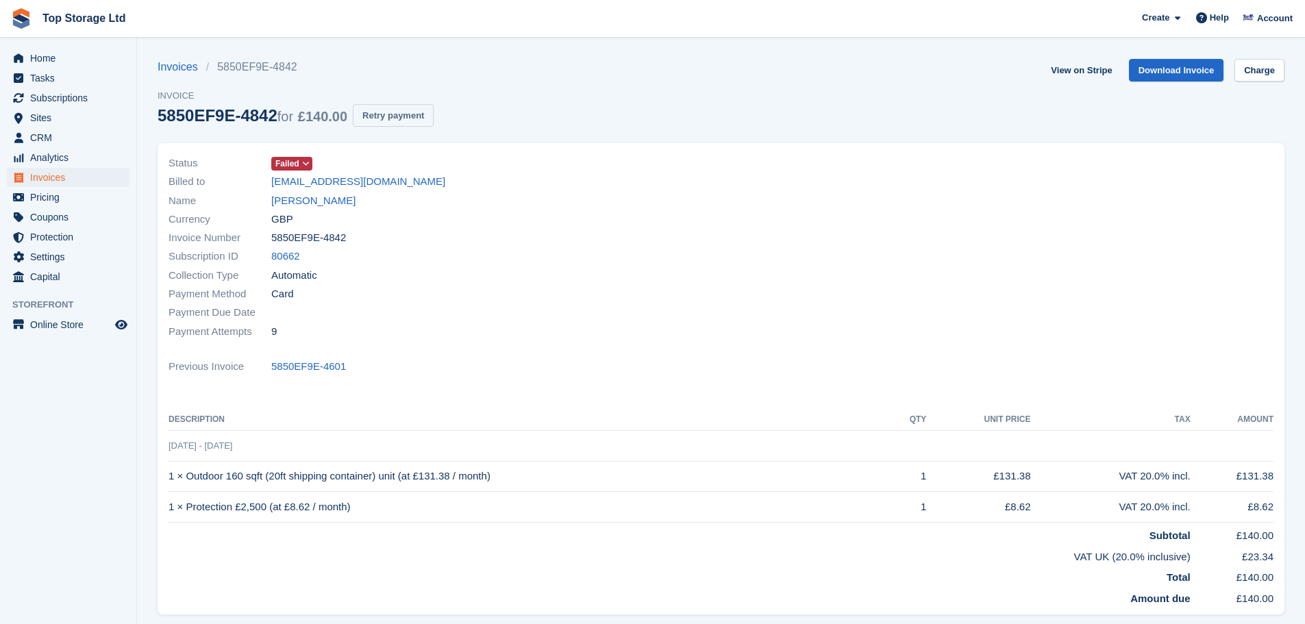
click at [402, 115] on button "Retry payment" at bounding box center [393, 115] width 81 height 23
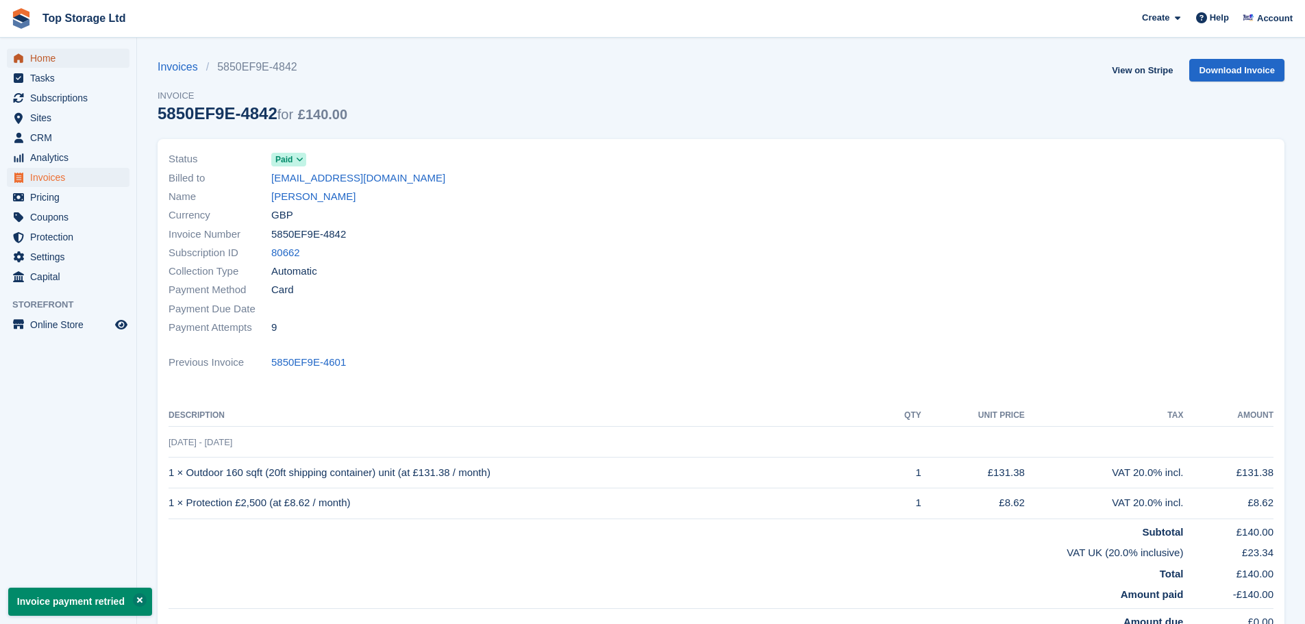
click at [39, 62] on span "Home" at bounding box center [71, 58] width 82 height 19
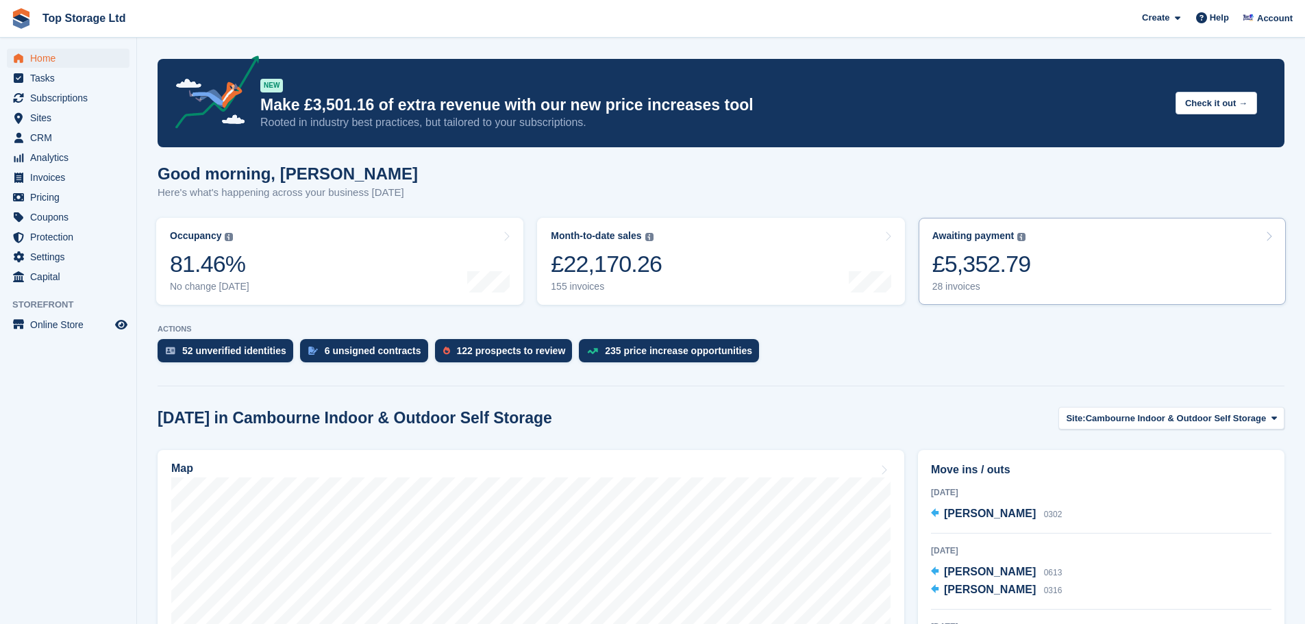
click at [989, 248] on div "Awaiting payment The total outstanding balance on all open invoices. £5,352.79 …" at bounding box center [982, 261] width 99 height 62
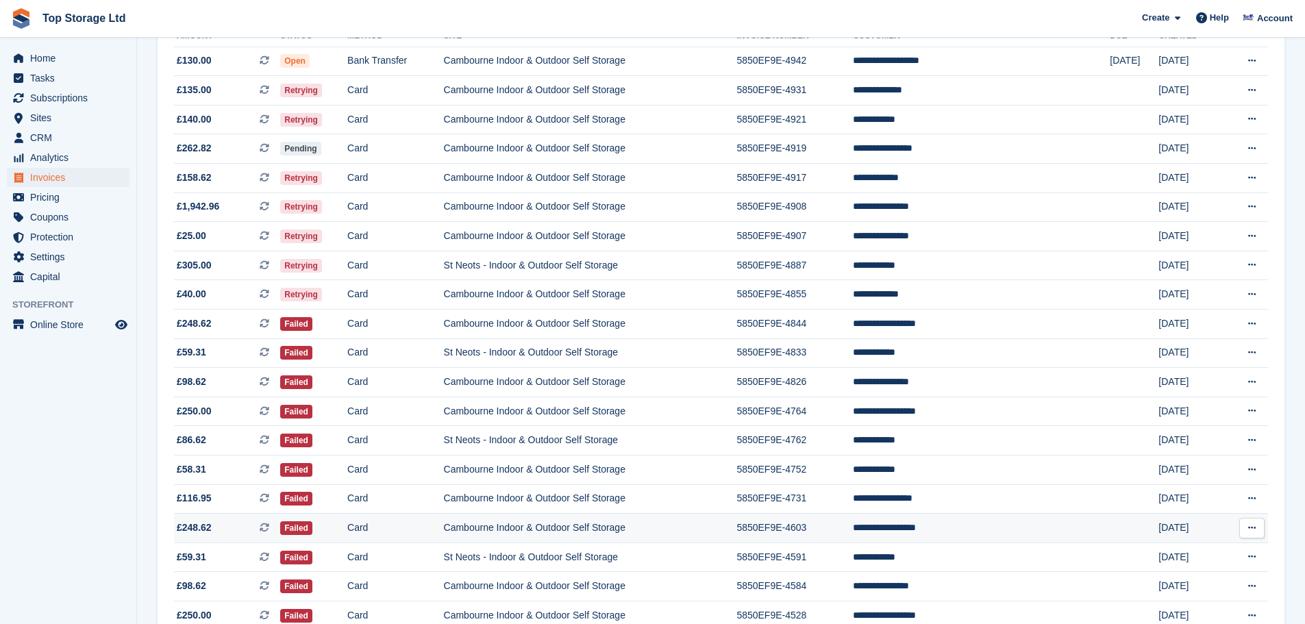
scroll to position [137, 0]
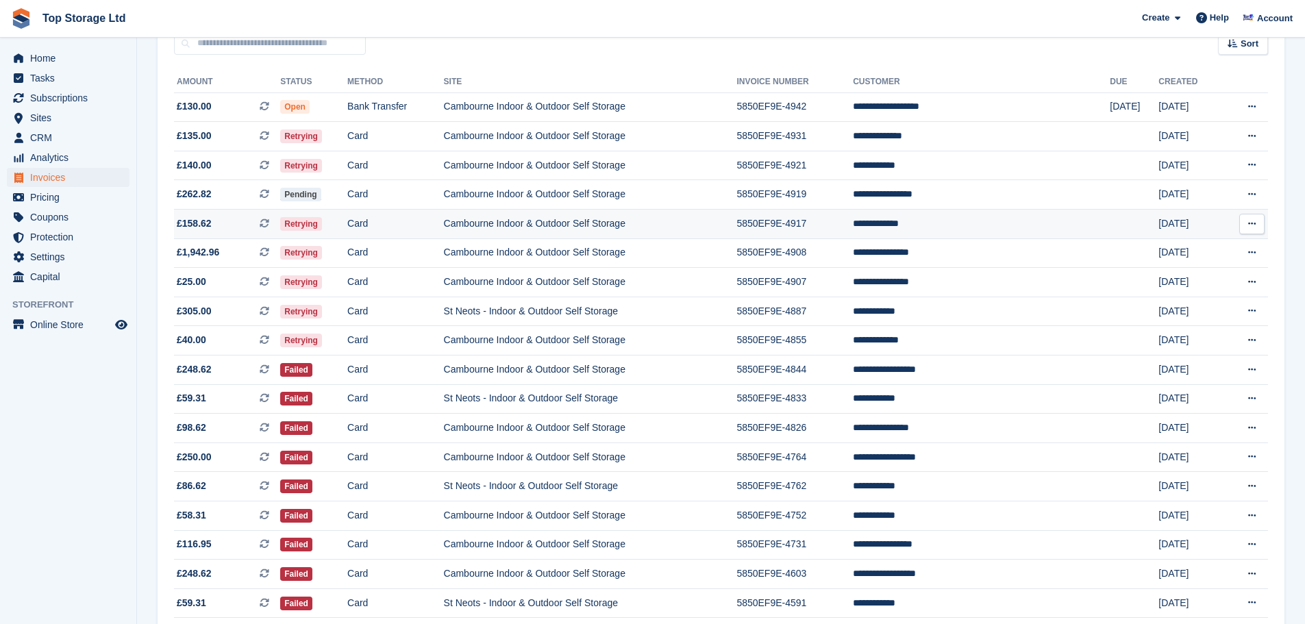
click at [972, 228] on td "**********" at bounding box center [981, 224] width 257 height 29
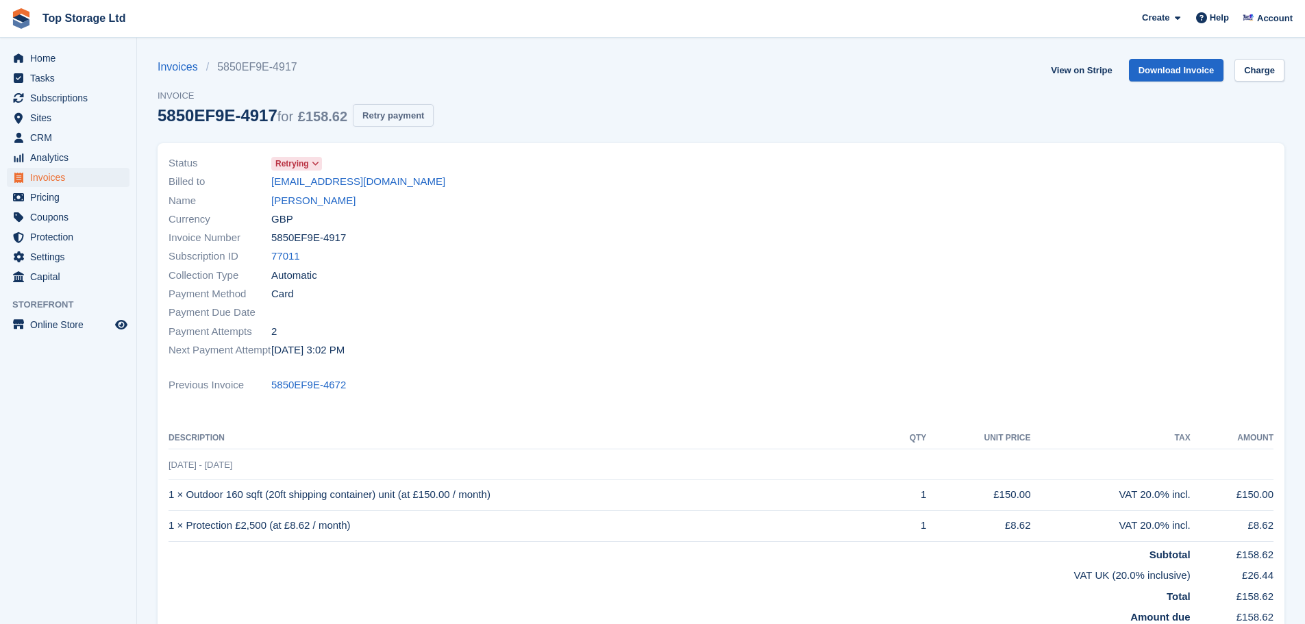
click at [412, 116] on button "Retry payment" at bounding box center [393, 115] width 81 height 23
click at [34, 51] on span "Home" at bounding box center [71, 58] width 82 height 19
